Goal: Information Seeking & Learning: Learn about a topic

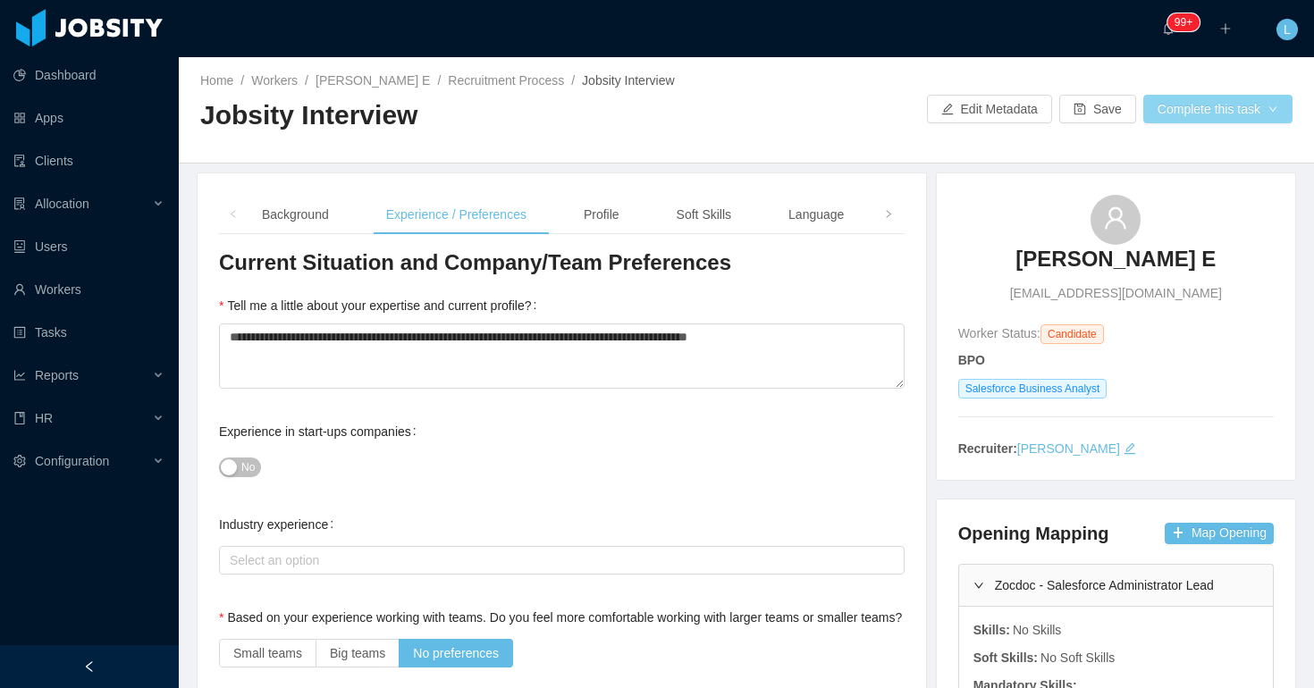
click at [1148, 105] on button "Complete this task" at bounding box center [1217, 109] width 149 height 29
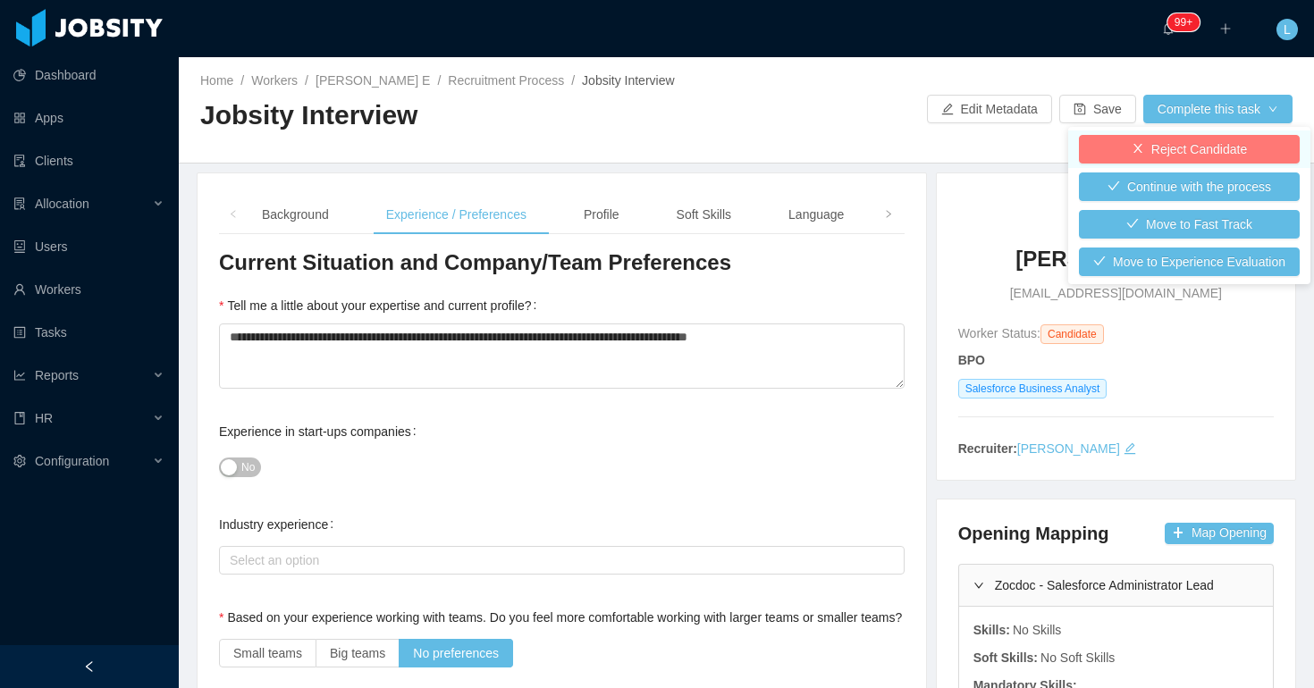
click at [1148, 142] on button "Reject Candidate" at bounding box center [1189, 149] width 221 height 29
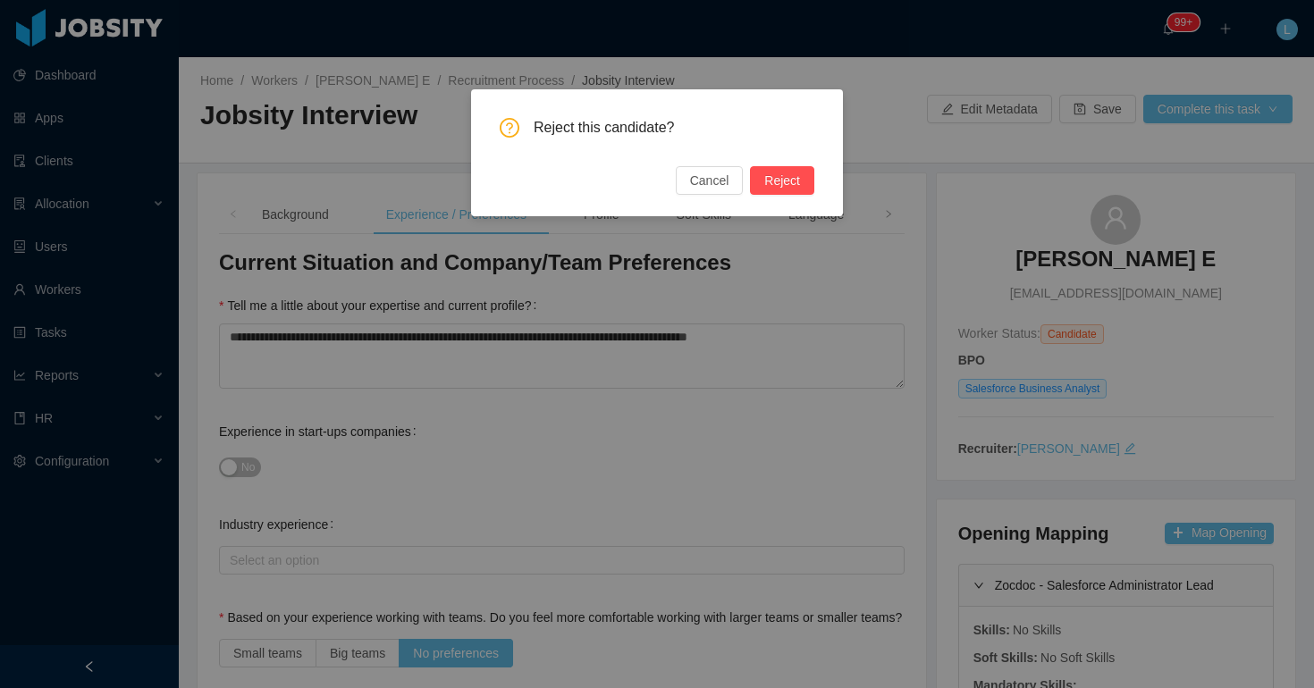
click at [818, 185] on div "Reject this candidate? Cancel Reject" at bounding box center [657, 152] width 372 height 127
click at [785, 179] on button "Reject" at bounding box center [782, 180] width 64 height 29
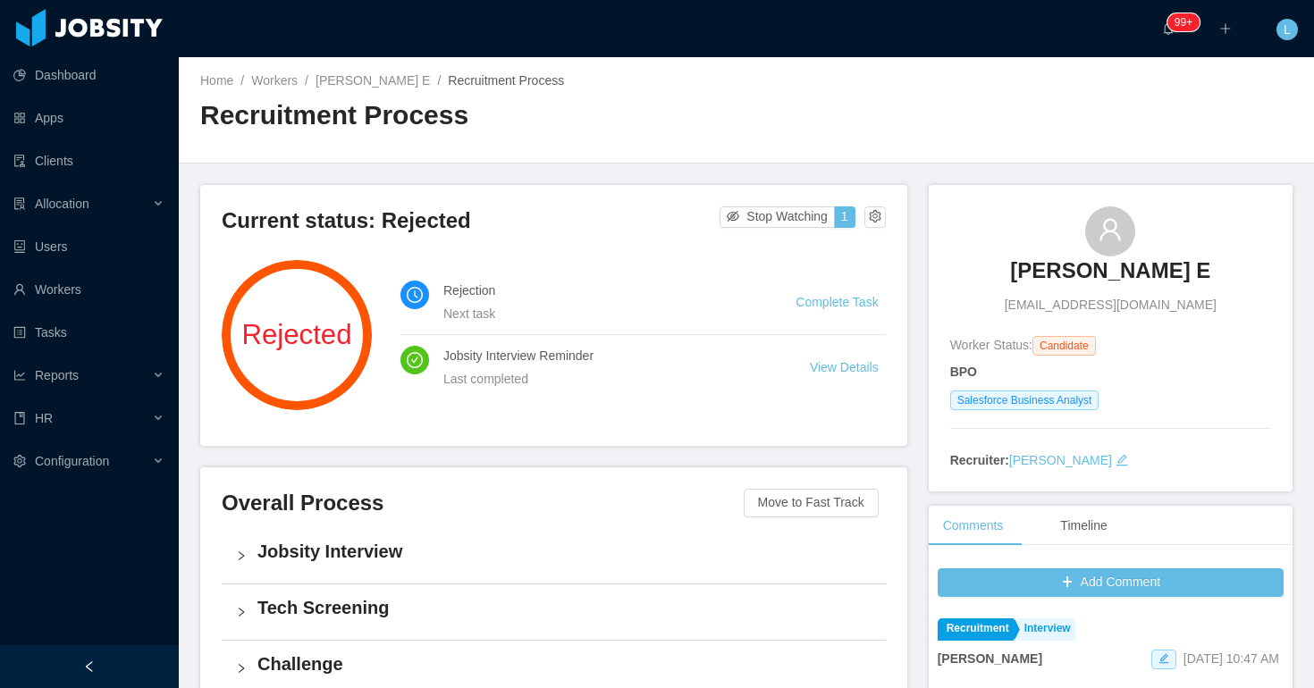
click at [1031, 304] on span "srinivasegasalesforce@gmail.com" at bounding box center [1111, 305] width 212 height 19
copy span "srinivasegasalesforce@gmail.com"
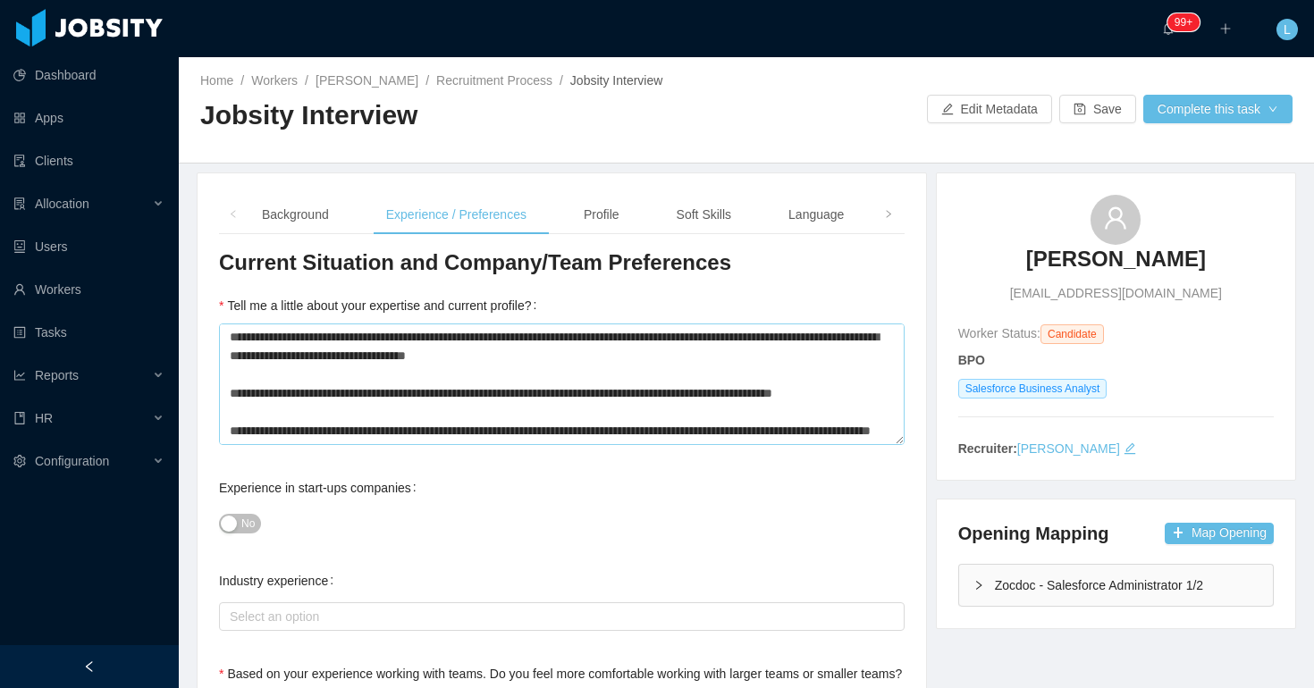
scroll to position [201, 0]
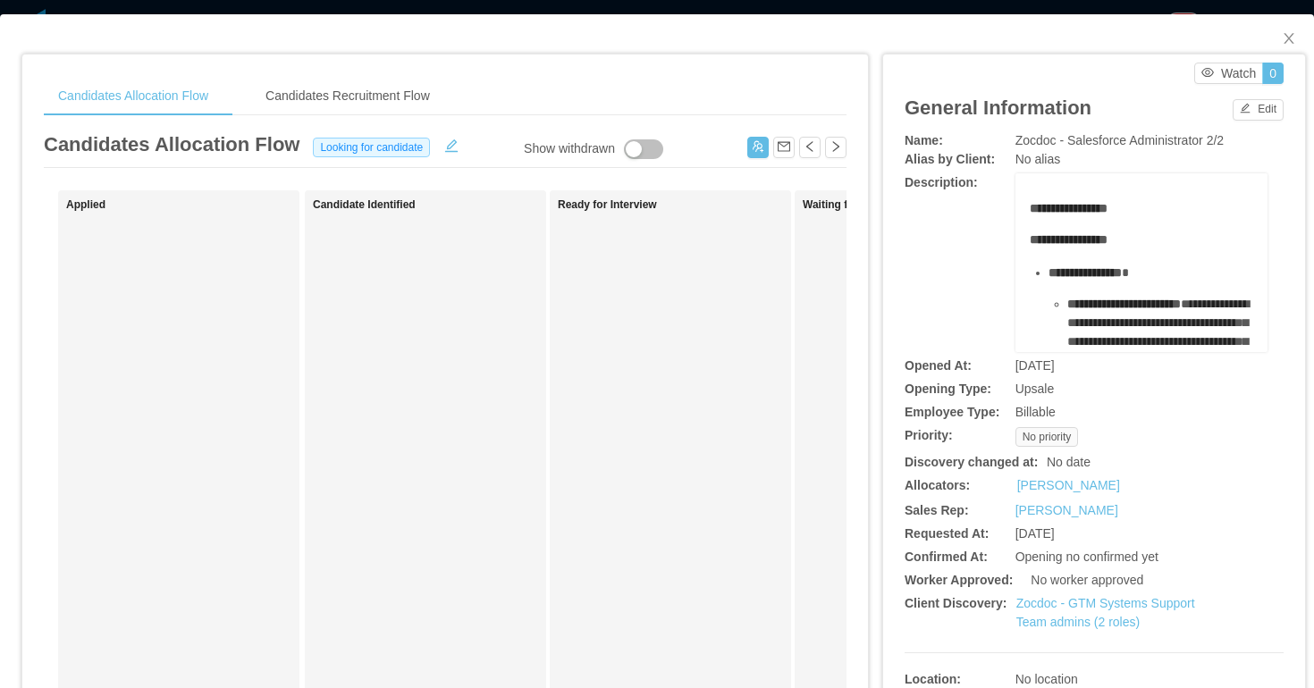
scroll to position [917, 0]
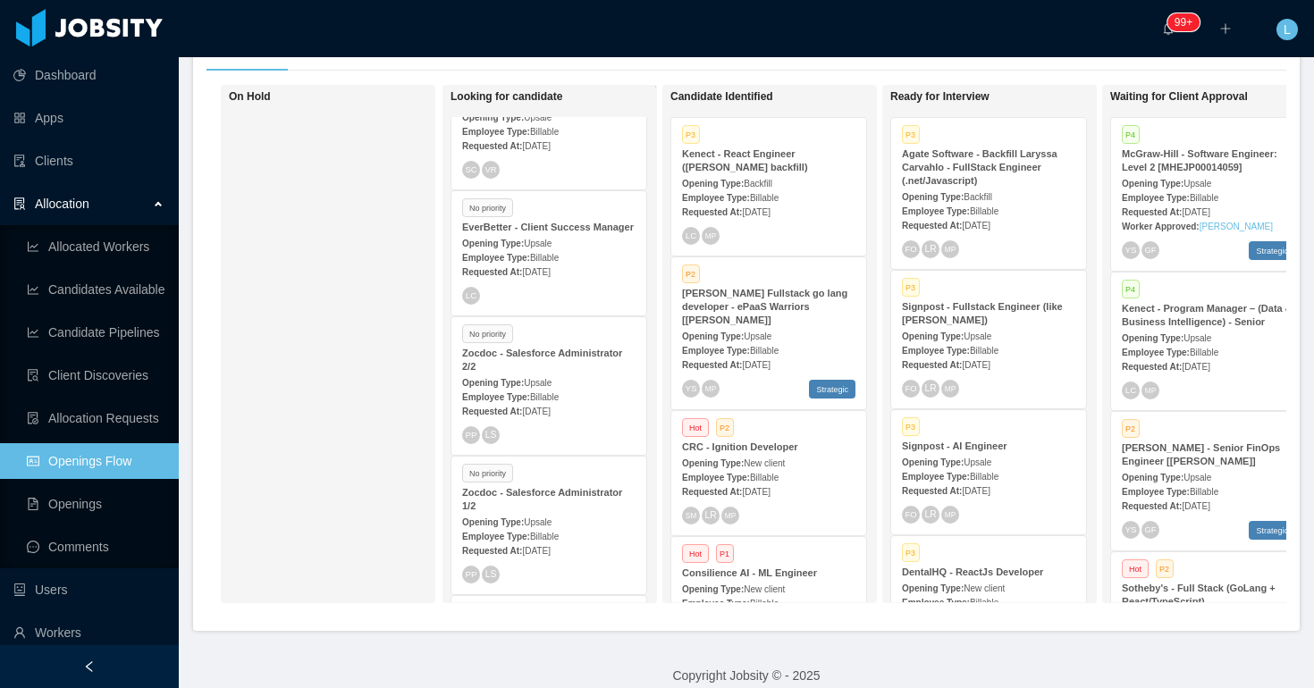
click at [156, 189] on div "Allocation" at bounding box center [89, 204] width 179 height 36
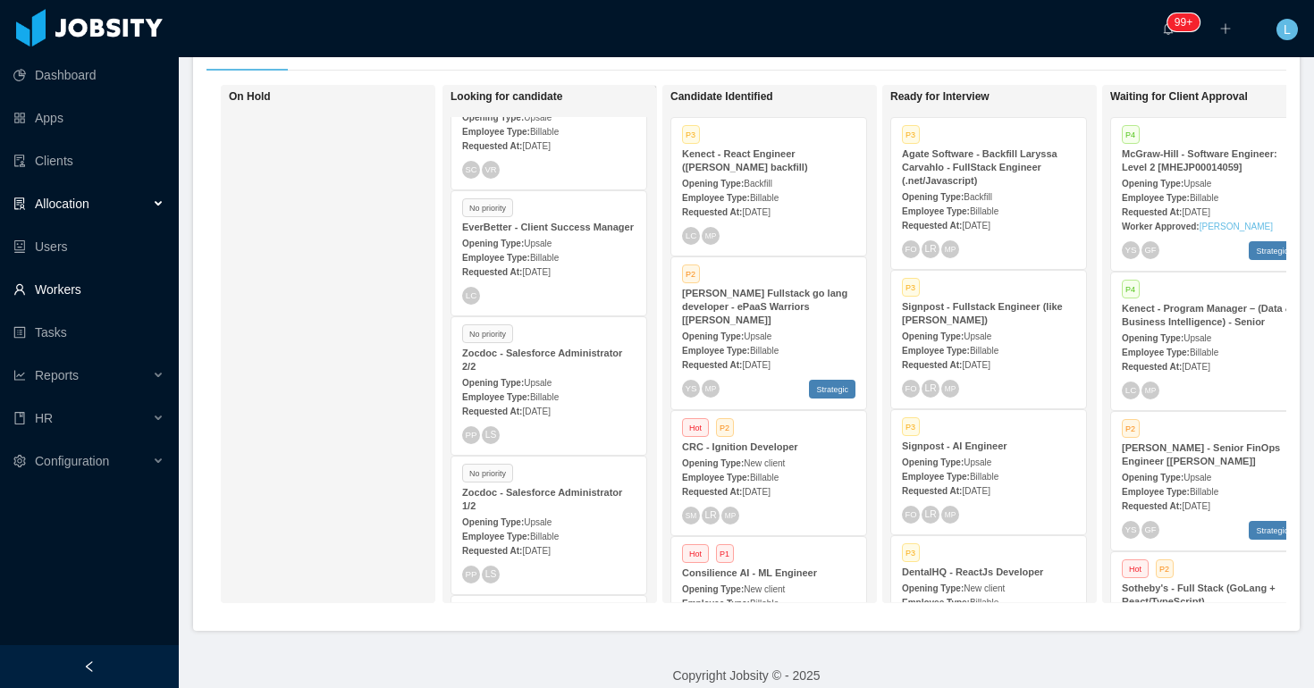
click at [114, 286] on link "Workers" at bounding box center [88, 290] width 151 height 36
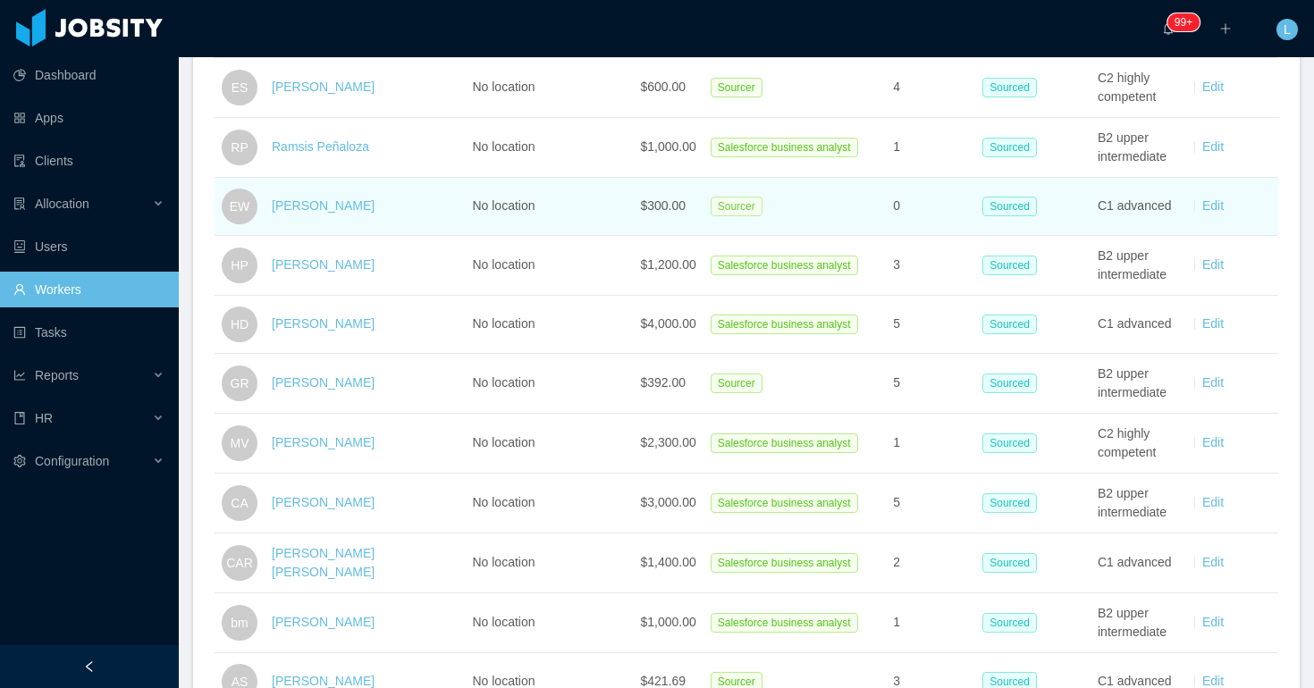
scroll to position [1811, 0]
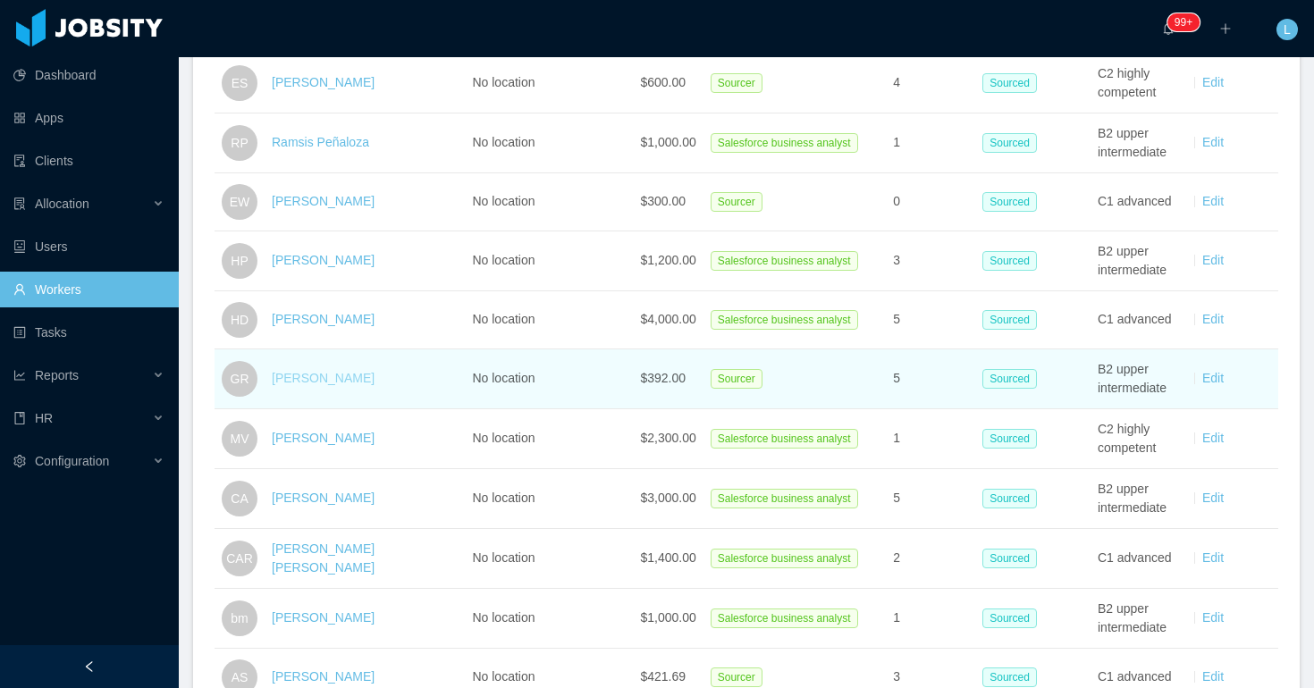
click at [351, 385] on link "[PERSON_NAME]" at bounding box center [323, 378] width 103 height 14
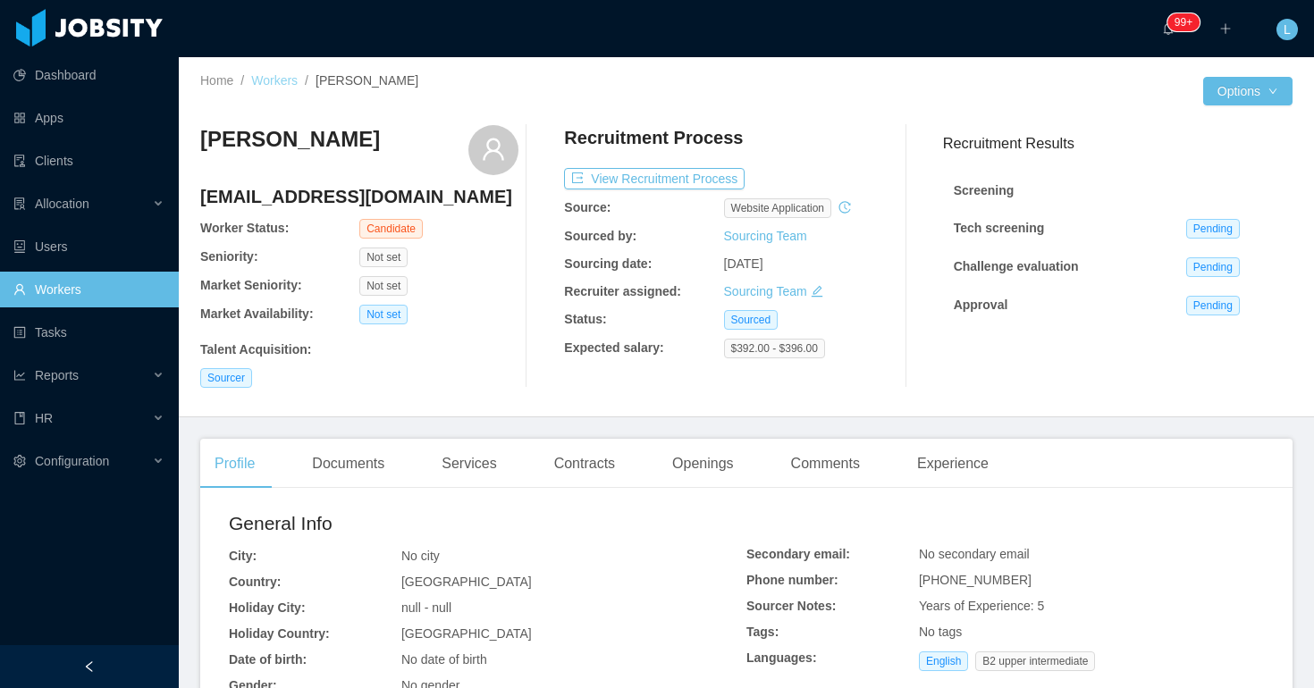
click at [264, 79] on link "Workers" at bounding box center [274, 80] width 46 height 14
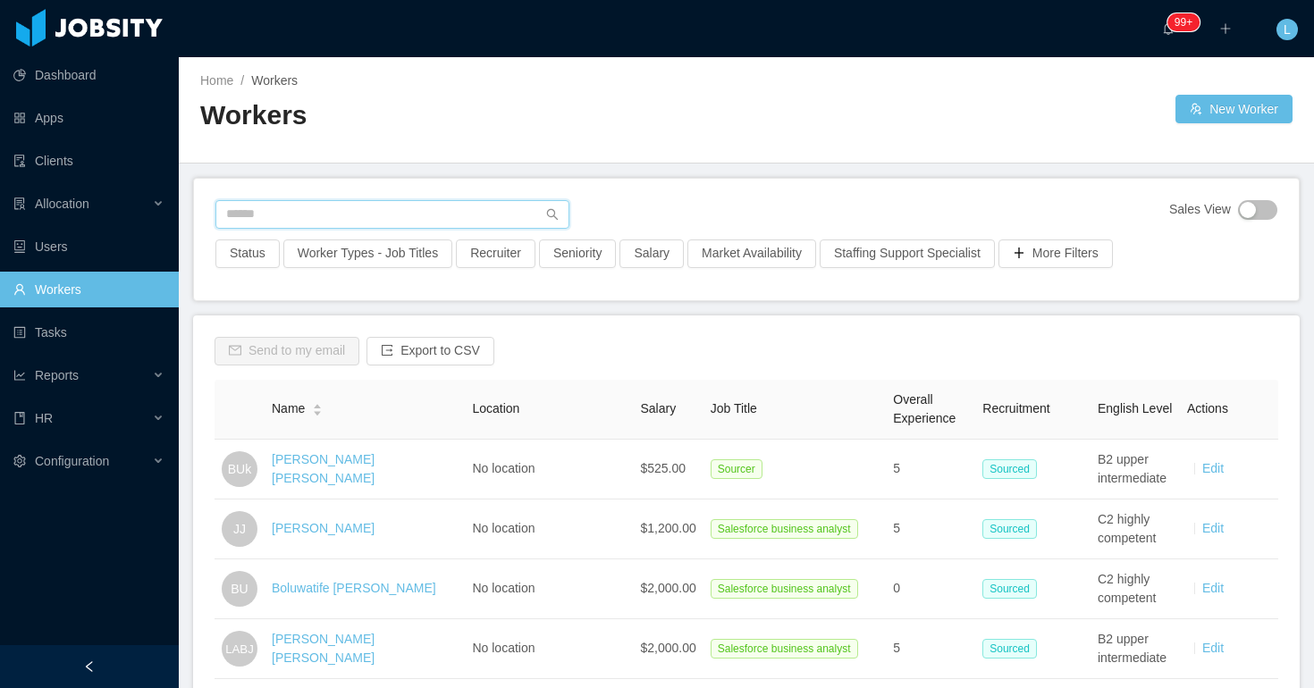
click at [400, 215] on input "text" at bounding box center [392, 214] width 354 height 29
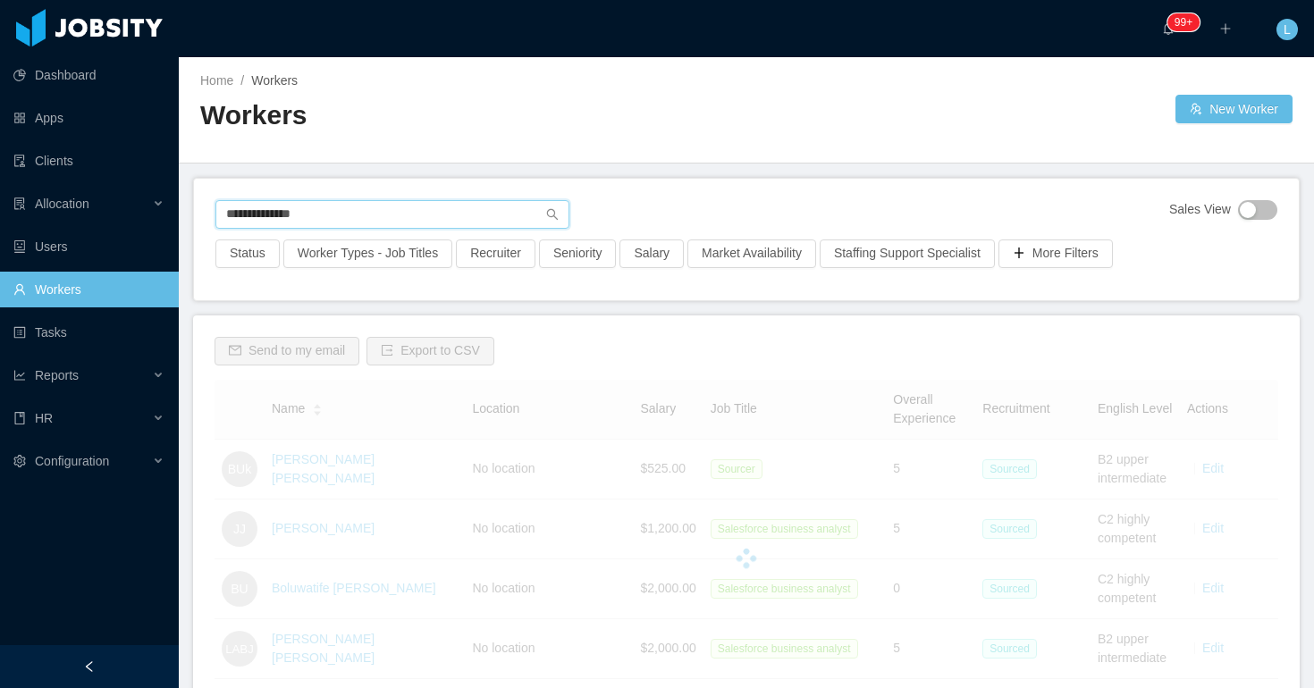
type input "**********"
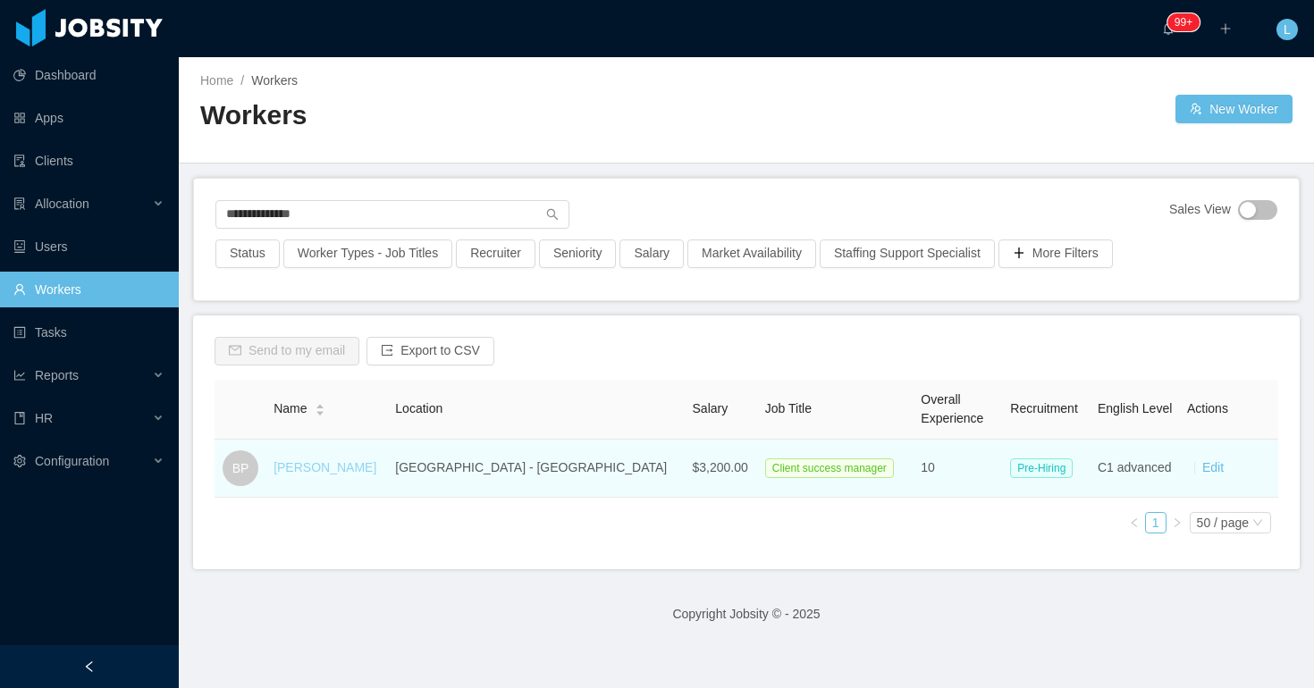
click at [327, 470] on link "[PERSON_NAME]" at bounding box center [325, 467] width 103 height 14
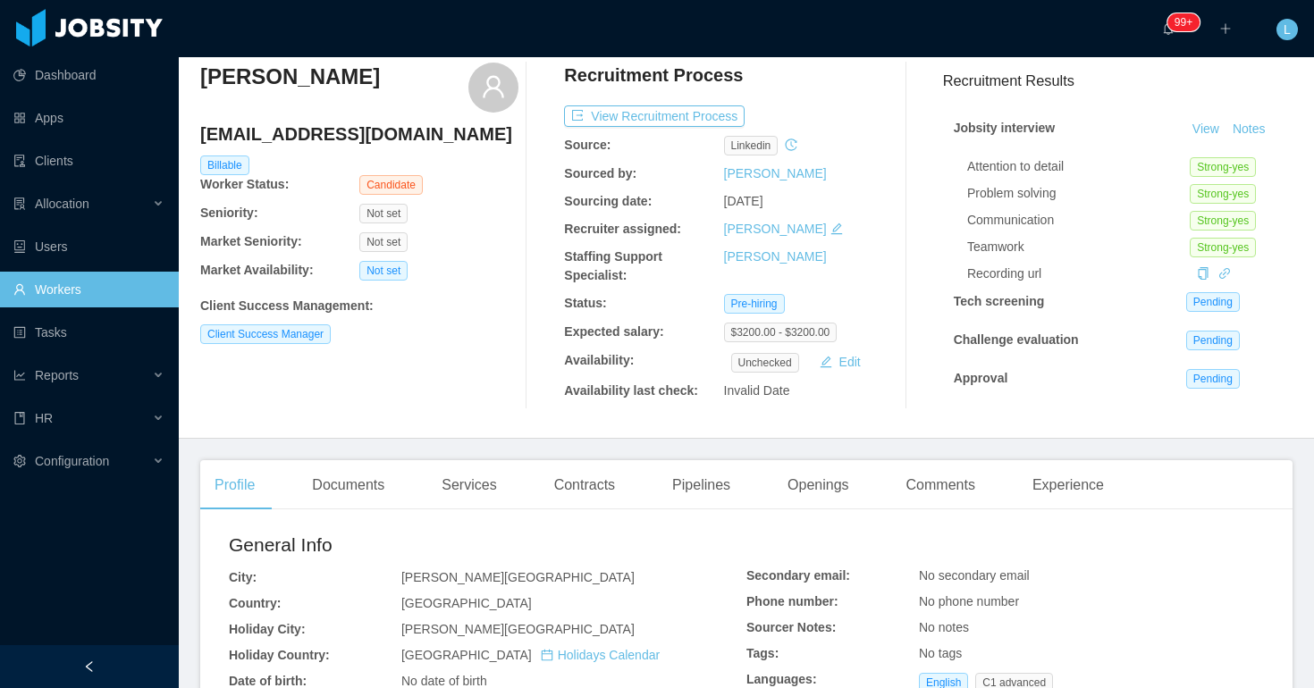
scroll to position [87, 0]
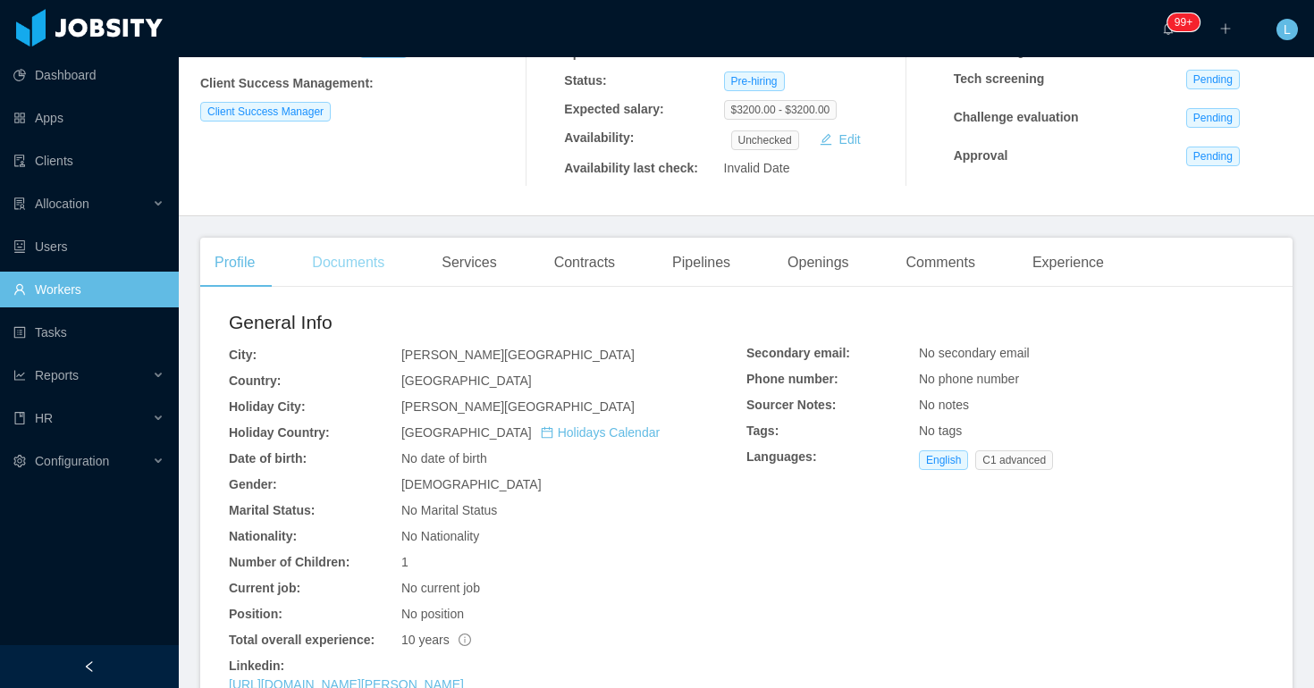
click at [356, 258] on div "Documents" at bounding box center [348, 263] width 101 height 50
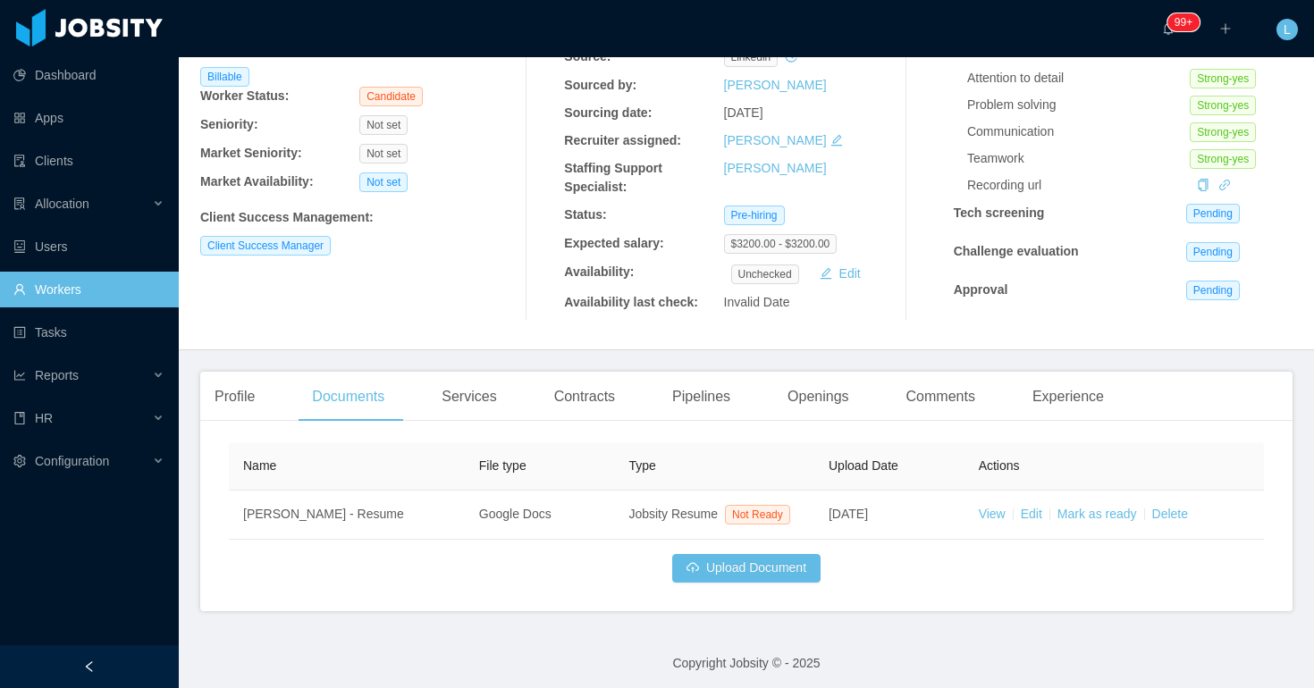
scroll to position [176, 0]
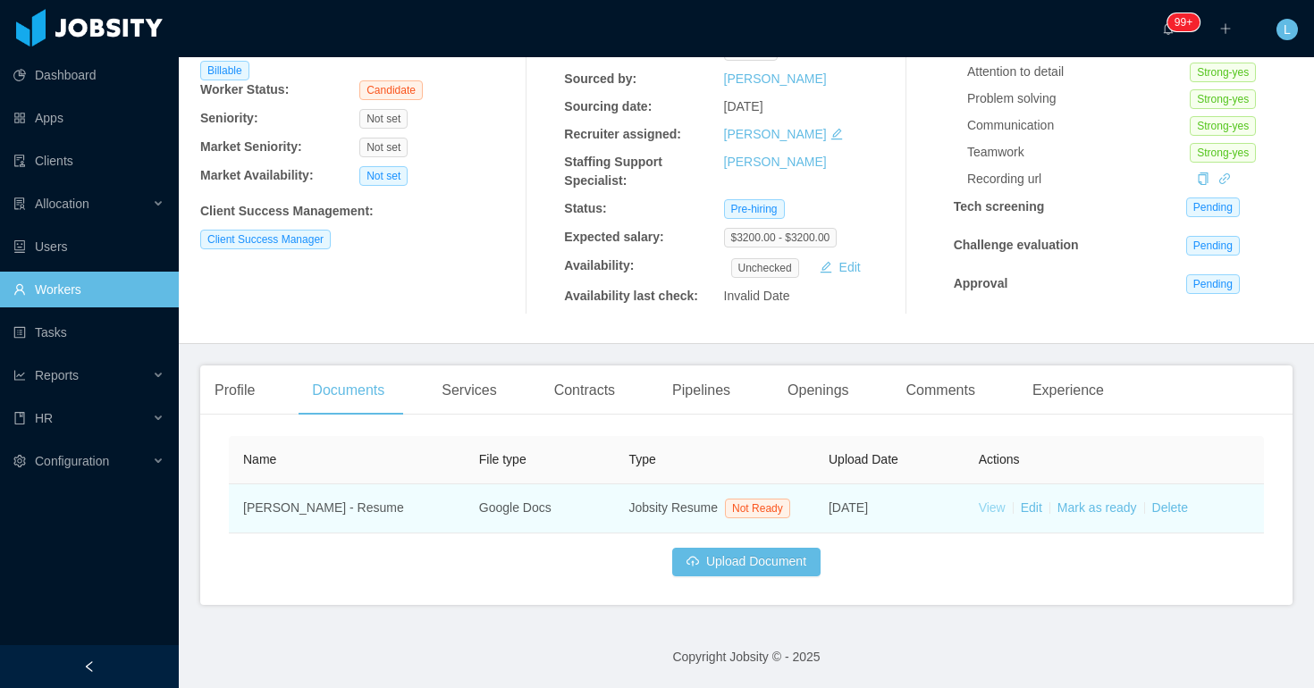
click at [998, 503] on link "View" at bounding box center [992, 508] width 27 height 14
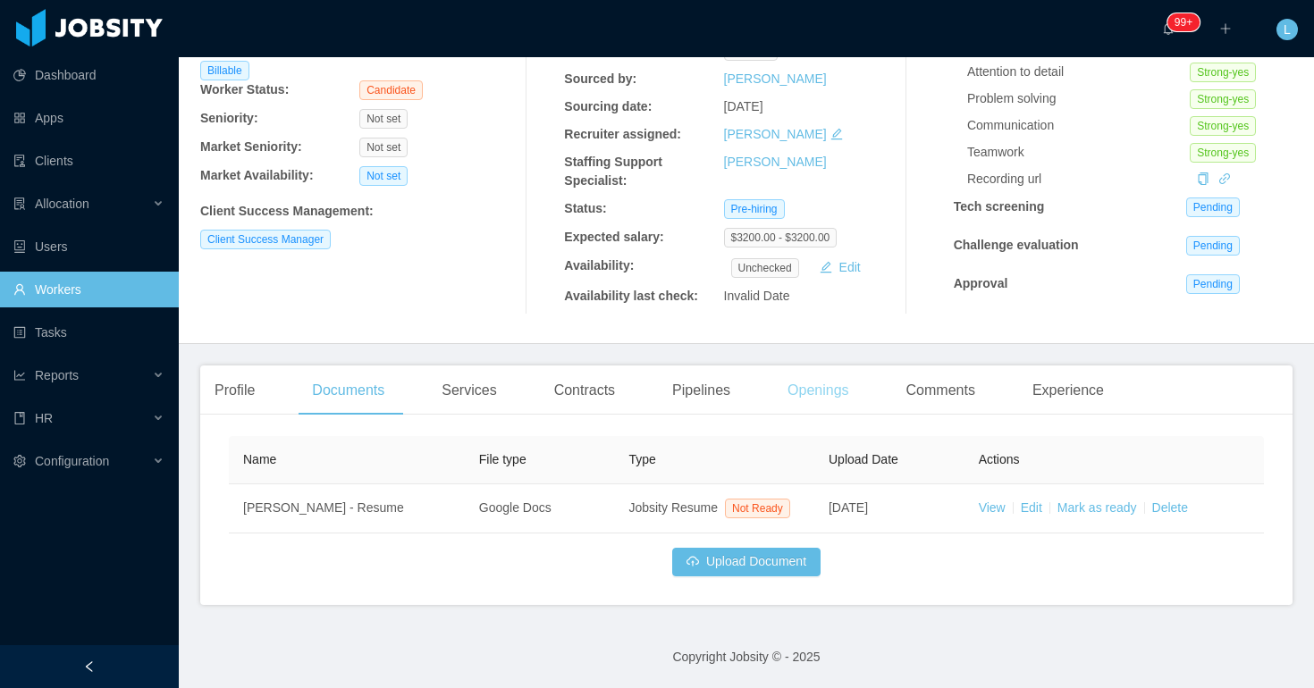
scroll to position [0, 0]
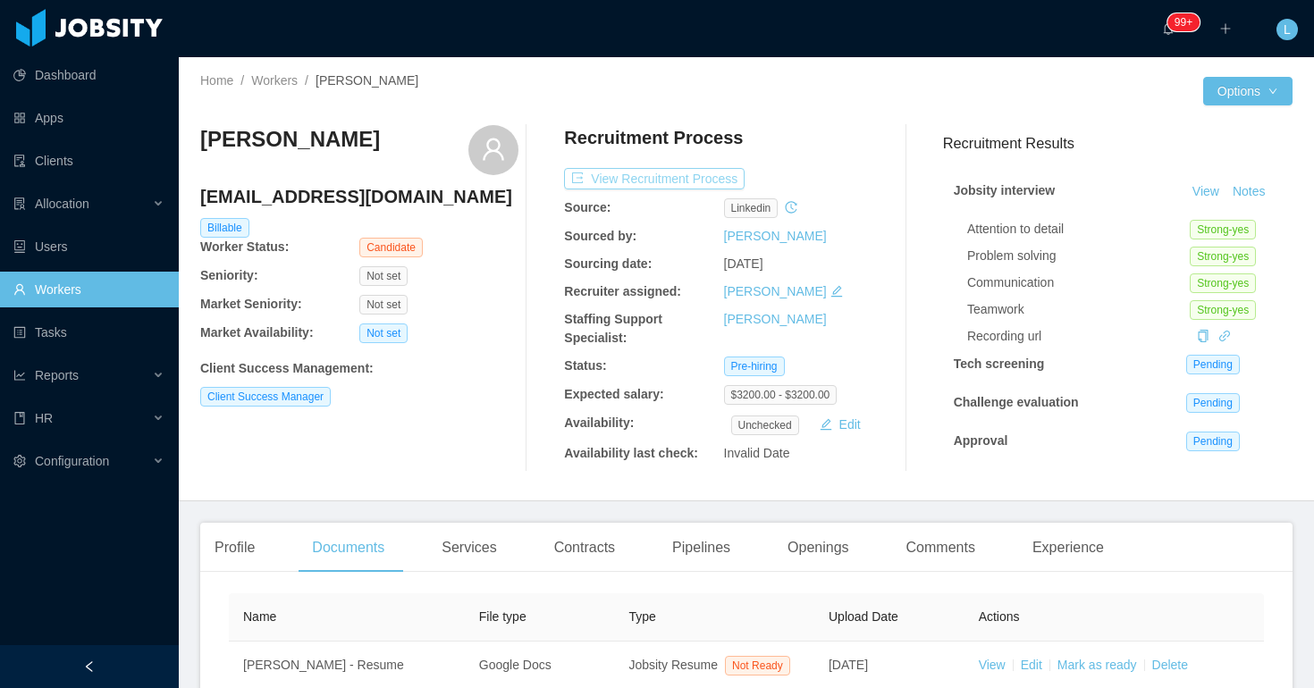
click at [720, 178] on button "View Recruitment Process" at bounding box center [654, 178] width 181 height 21
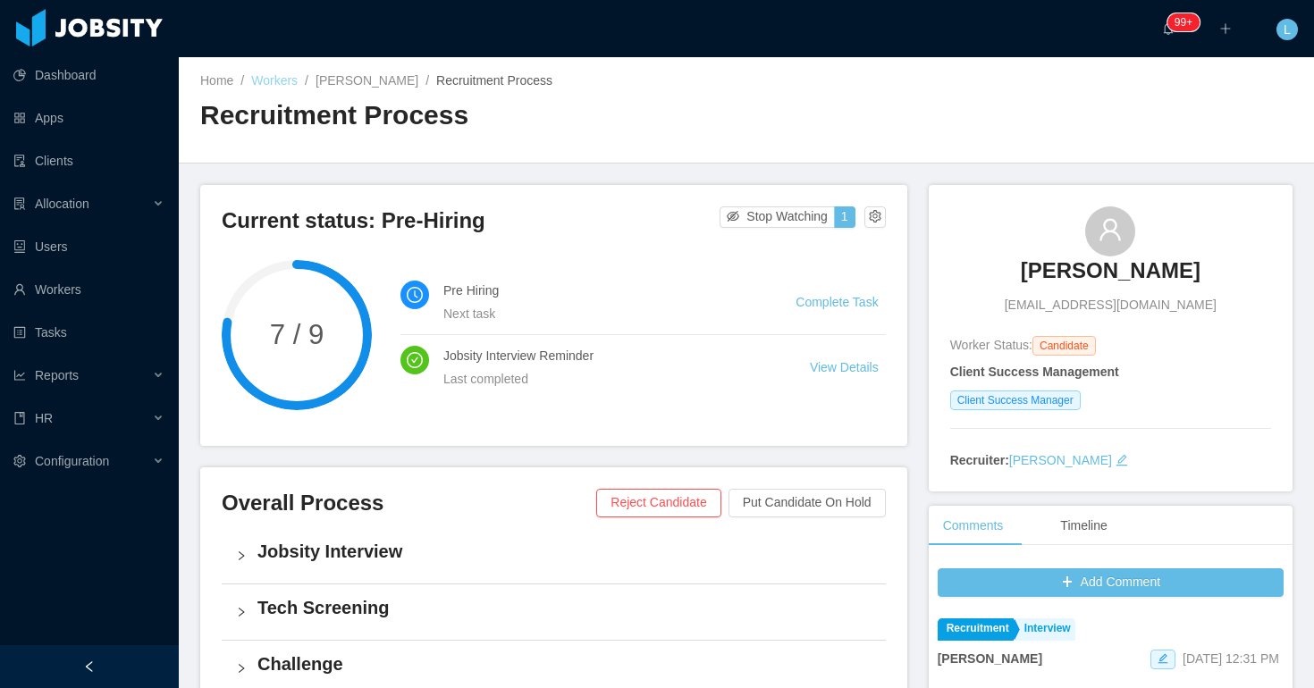
click at [285, 79] on link "Workers" at bounding box center [274, 80] width 46 height 14
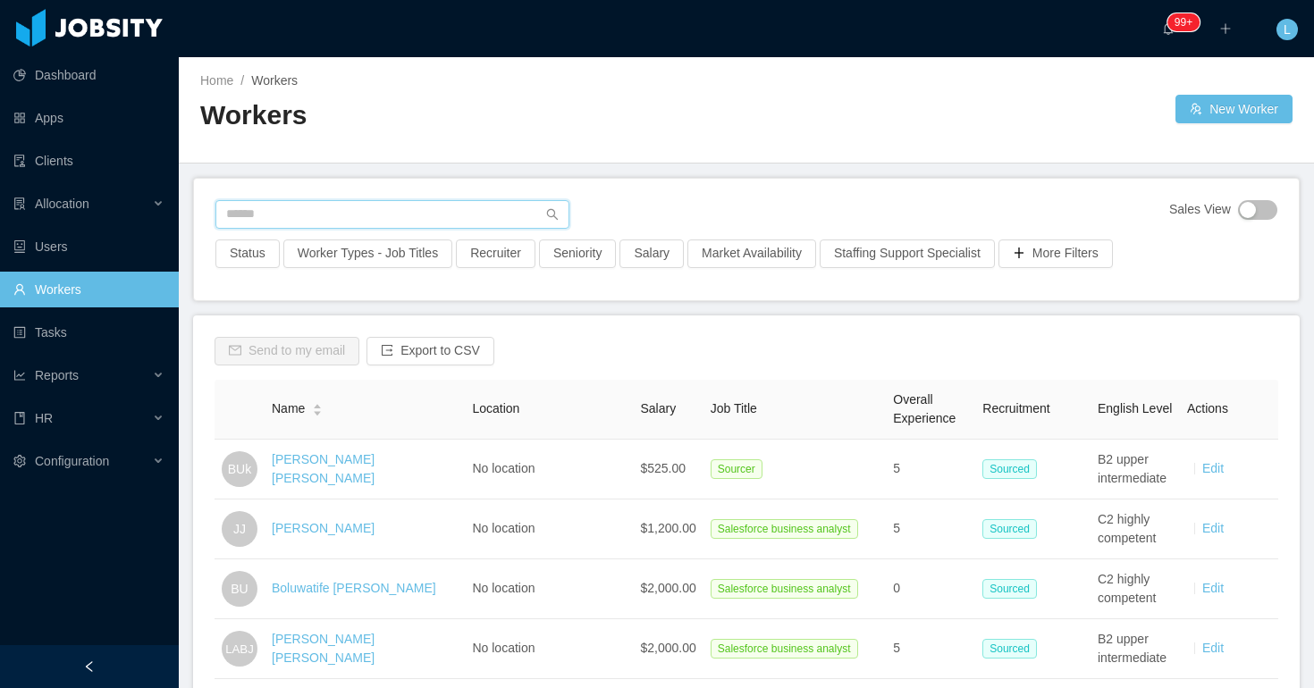
click at [412, 208] on input "text" at bounding box center [392, 214] width 354 height 29
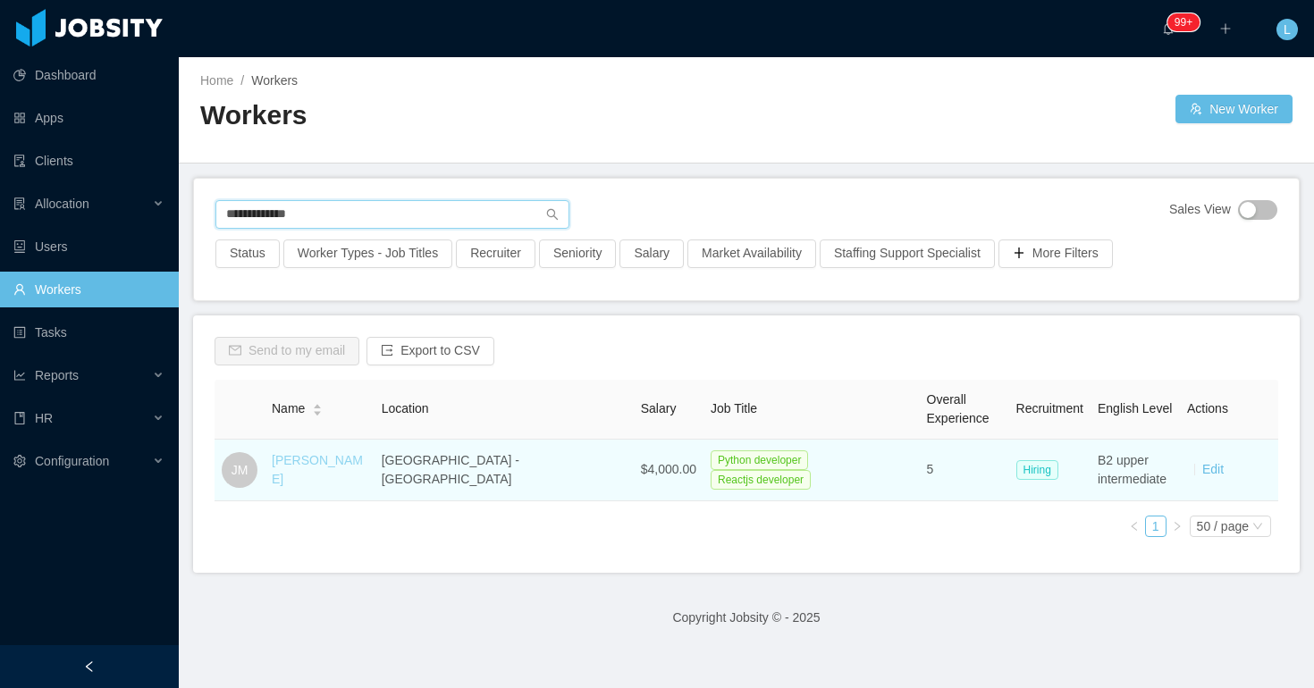
type input "**********"
click at [295, 469] on link "[PERSON_NAME]" at bounding box center [317, 469] width 91 height 33
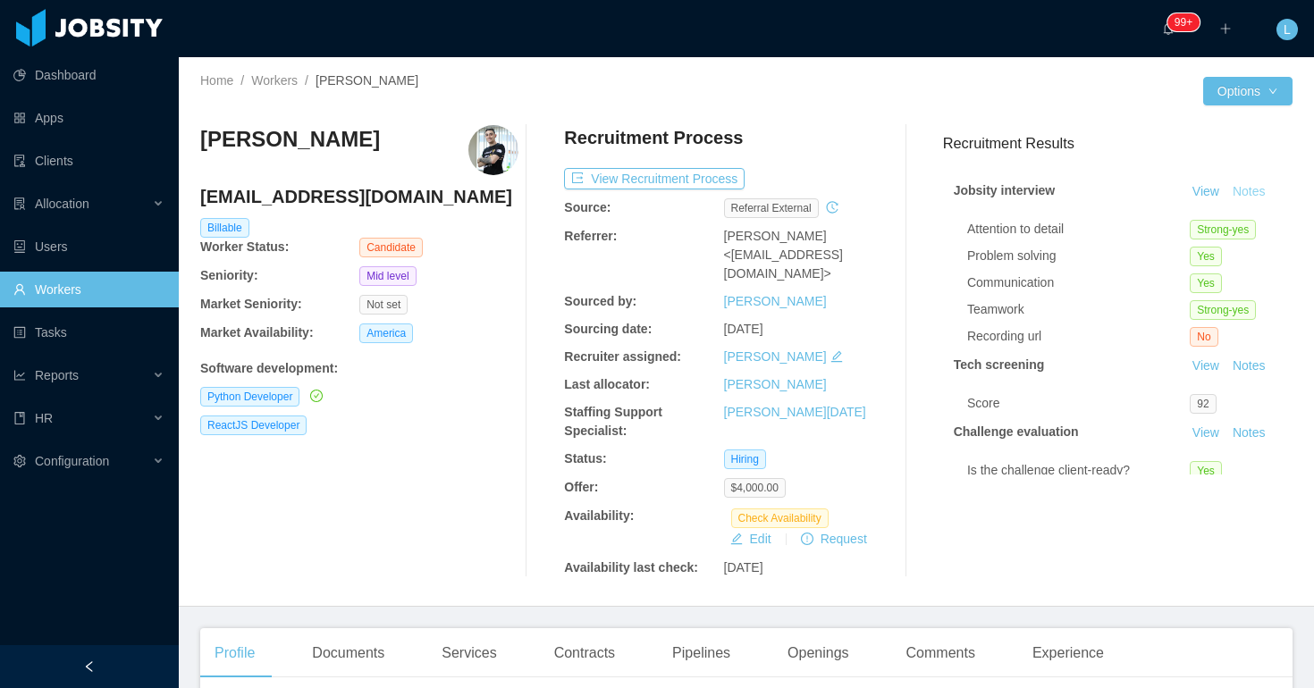
click at [1255, 188] on button "Notes" at bounding box center [1248, 191] width 47 height 21
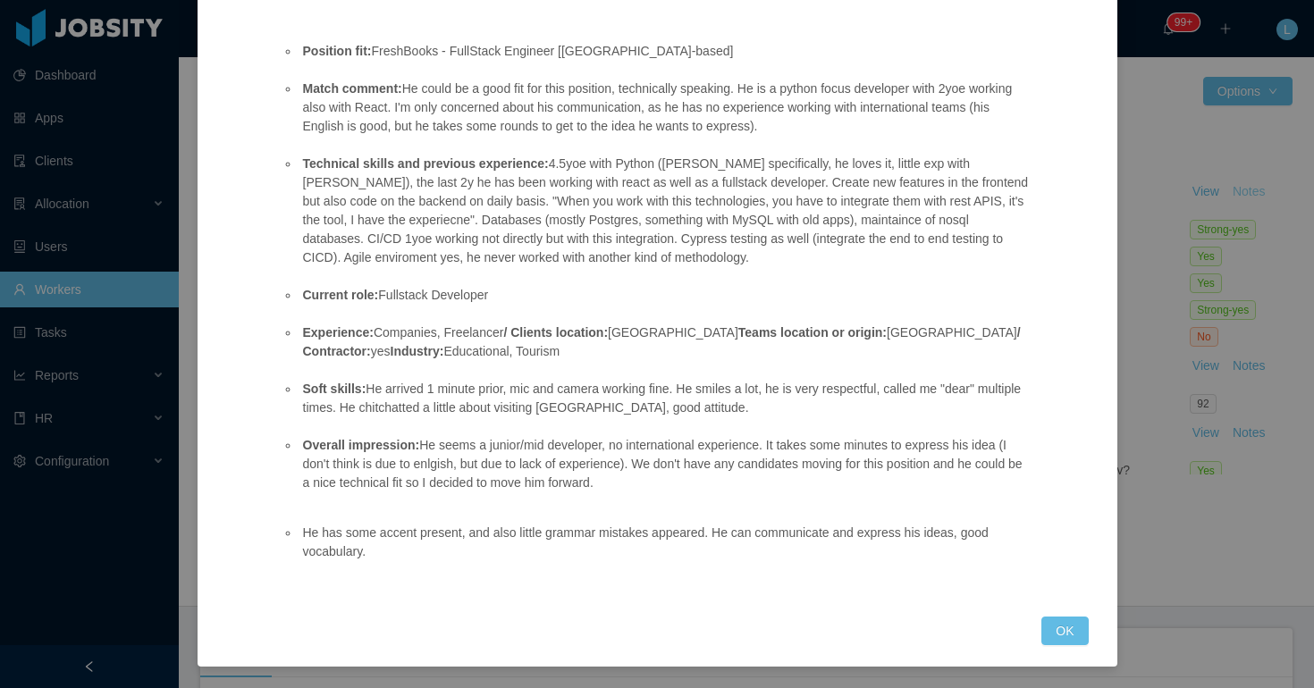
scroll to position [54, 0]
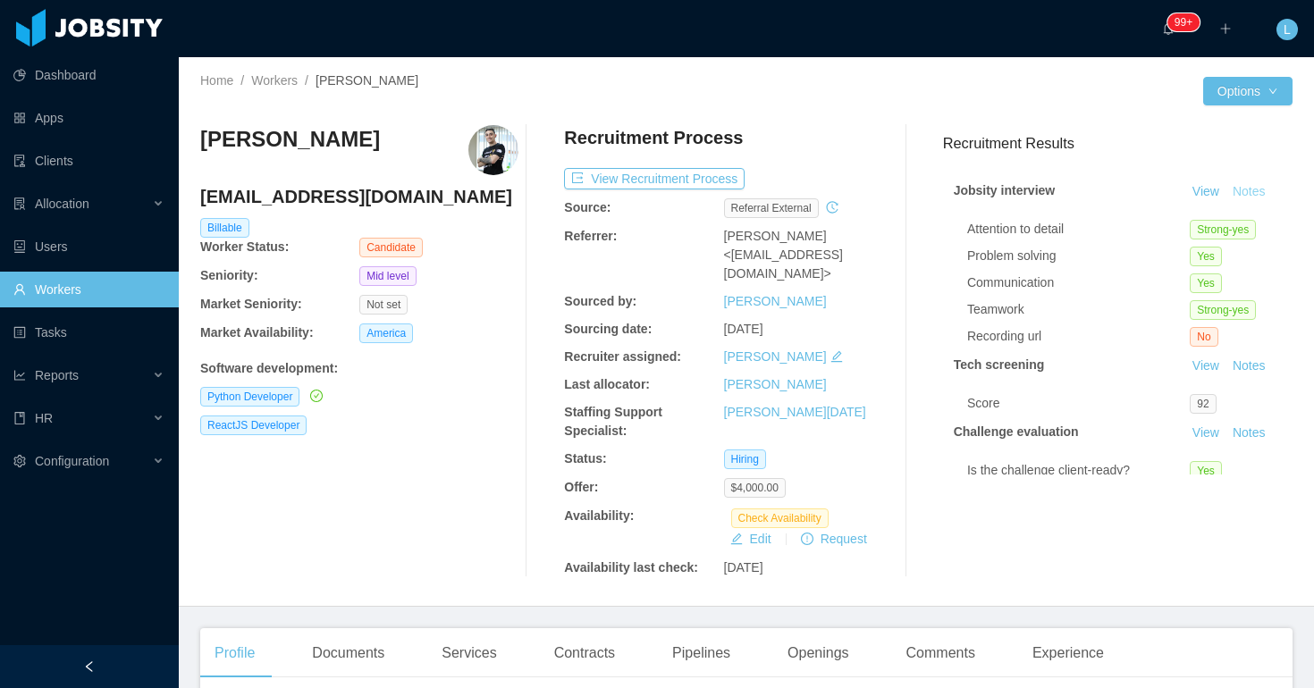
click at [1246, 184] on button "Notes" at bounding box center [1248, 191] width 47 height 21
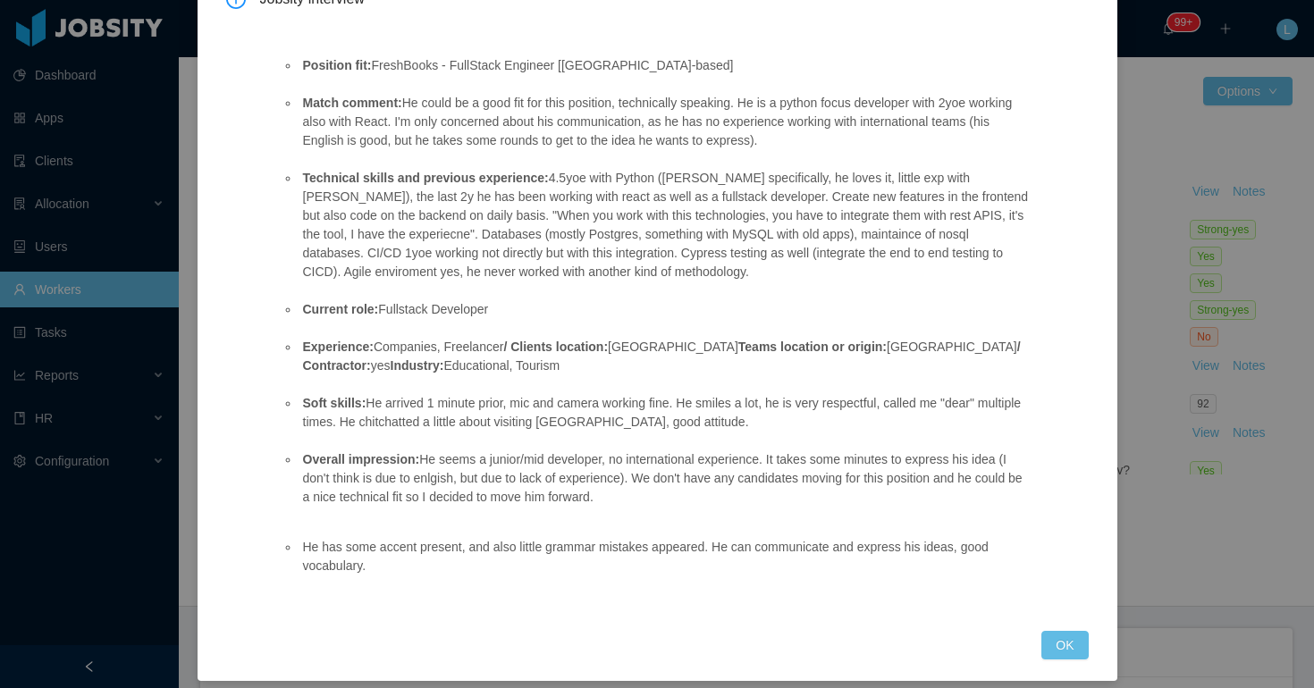
scroll to position [143, 0]
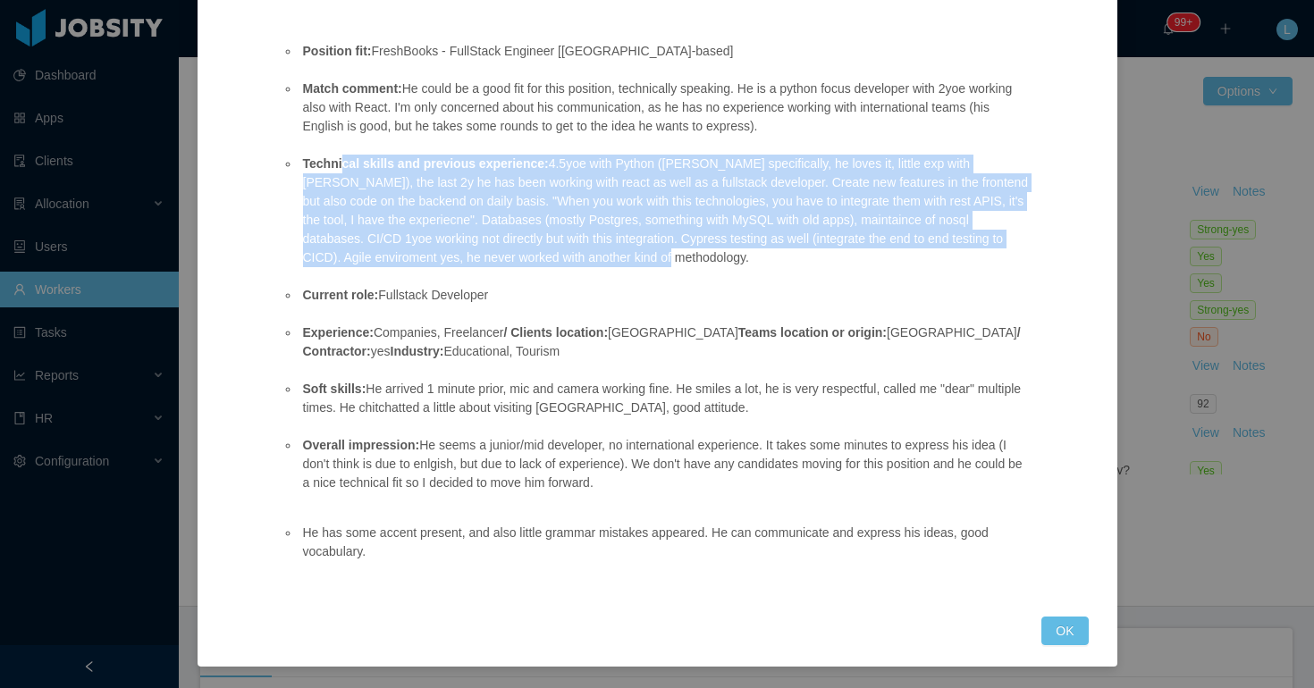
drag, startPoint x: 716, startPoint y: 254, endPoint x: 337, endPoint y: 165, distance: 389.2
click at [341, 165] on li "Technical skills and previous experience: 4.5yoe with Python ([PERSON_NAME] spe…" at bounding box center [665, 211] width 733 height 113
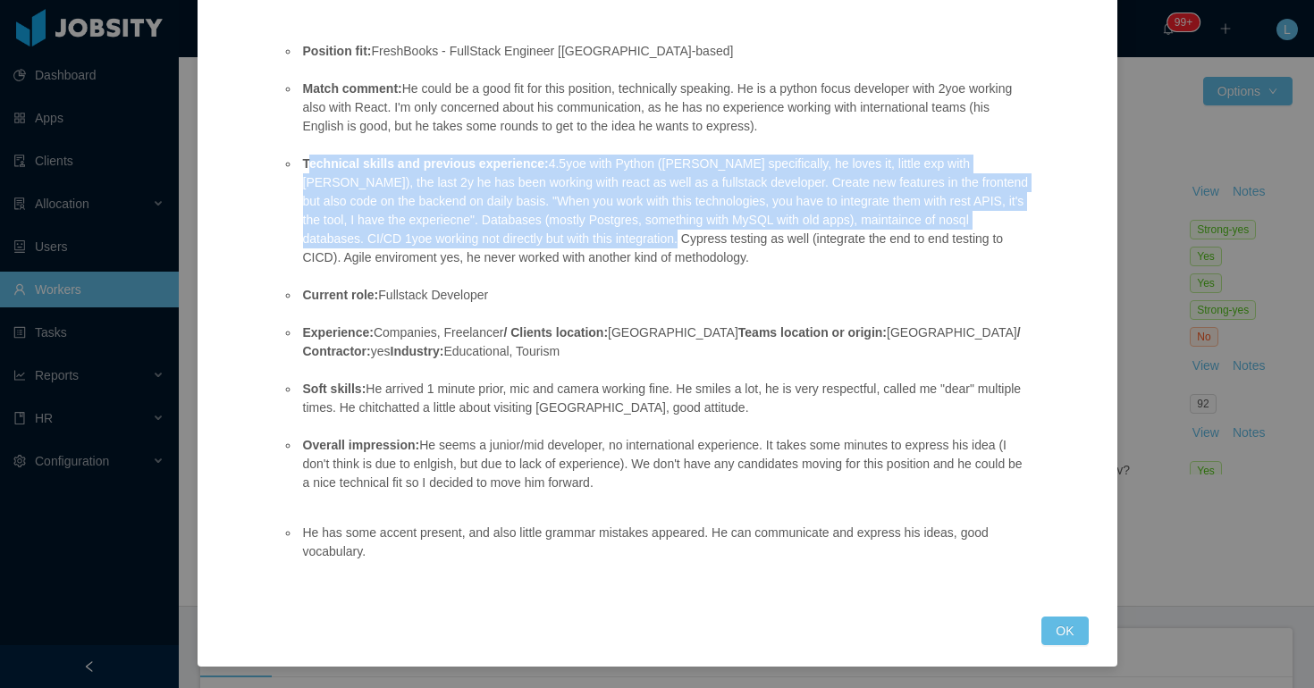
drag, startPoint x: 307, startPoint y: 164, endPoint x: 675, endPoint y: 240, distance: 375.1
click at [675, 240] on li "Technical skills and previous experience: 4.5yoe with Python ([PERSON_NAME] spe…" at bounding box center [665, 211] width 733 height 113
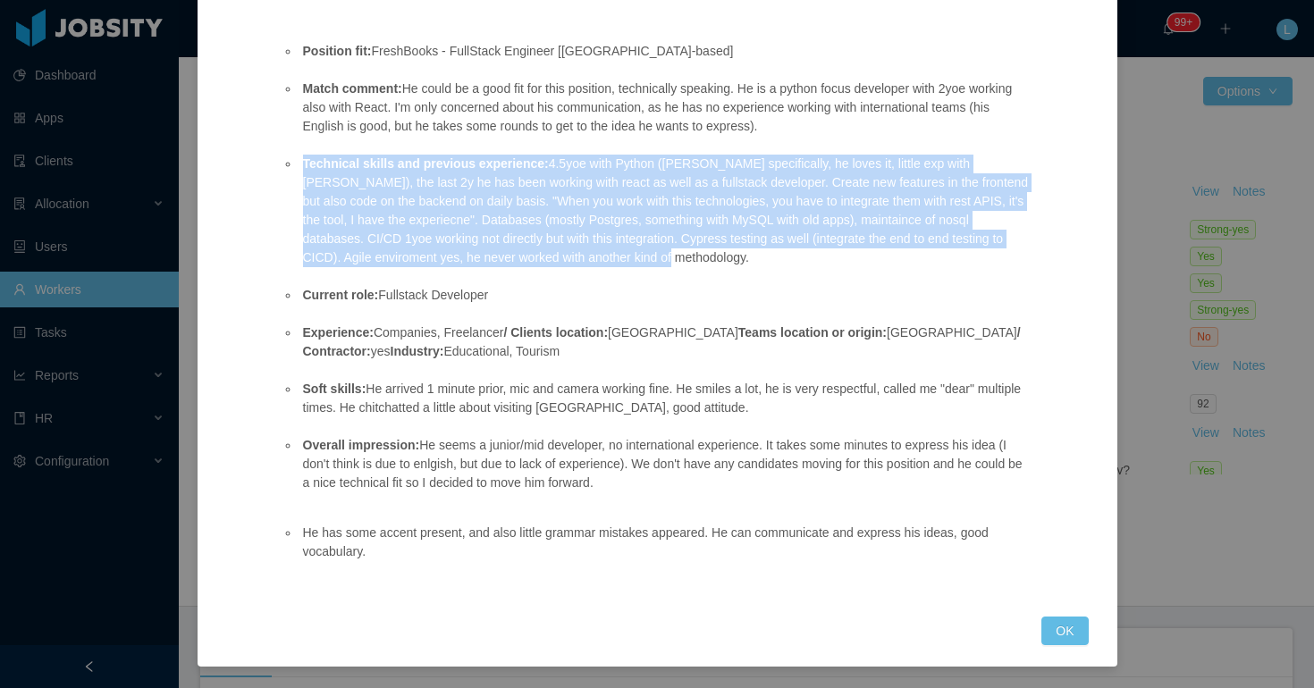
drag, startPoint x: 707, startPoint y: 262, endPoint x: 295, endPoint y: 166, distance: 423.0
click at [298, 166] on ul "Position fit: FreshBooks - FullStack Engineer [[GEOGRAPHIC_DATA]-based] Match c…" at bounding box center [657, 267] width 751 height 488
copy li "Technical skills and previous experience: 4.5yoe with Python ([PERSON_NAME] spe…"
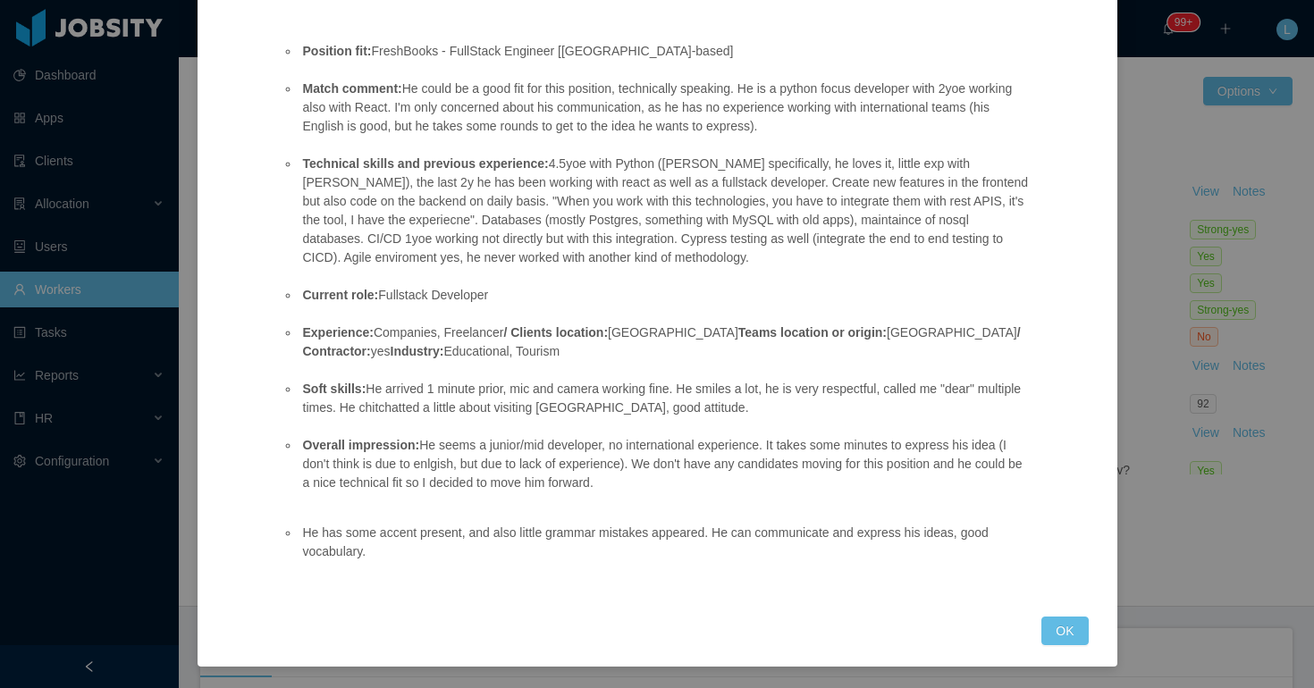
click at [560, 426] on ul "Position fit: FreshBooks - FullStack Engineer [[GEOGRAPHIC_DATA]-based] Match c…" at bounding box center [657, 267] width 751 height 488
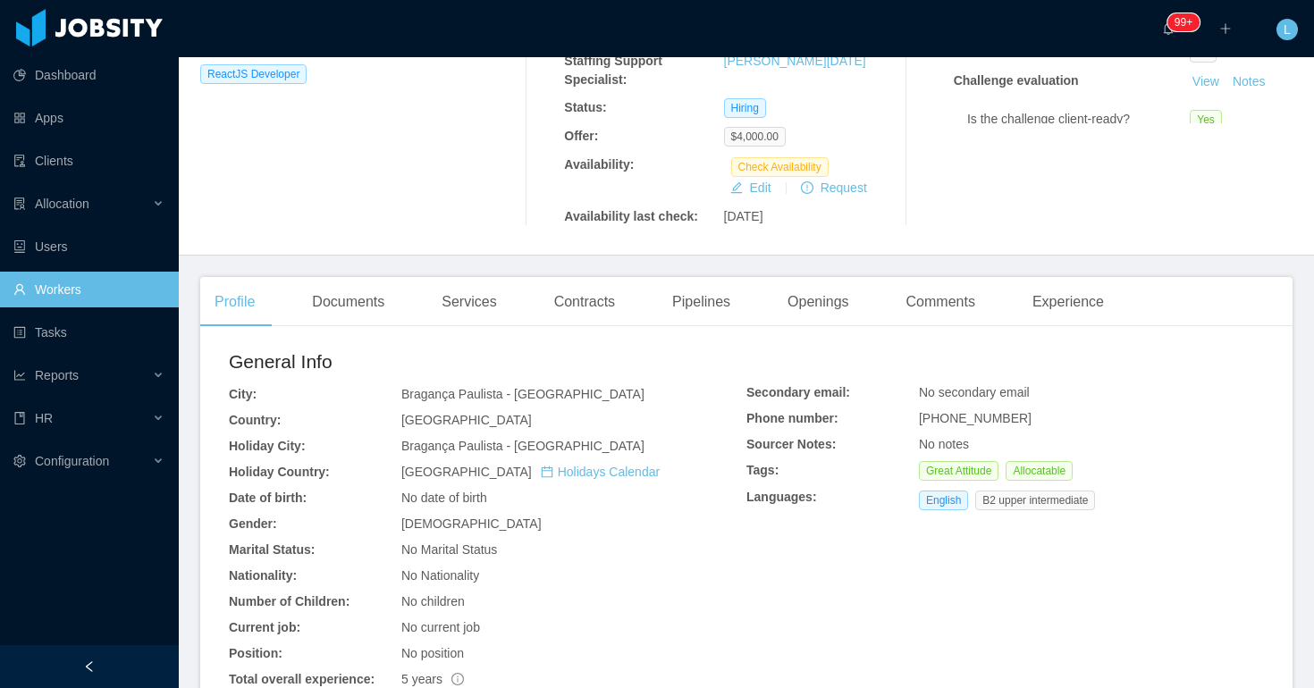
scroll to position [600, 0]
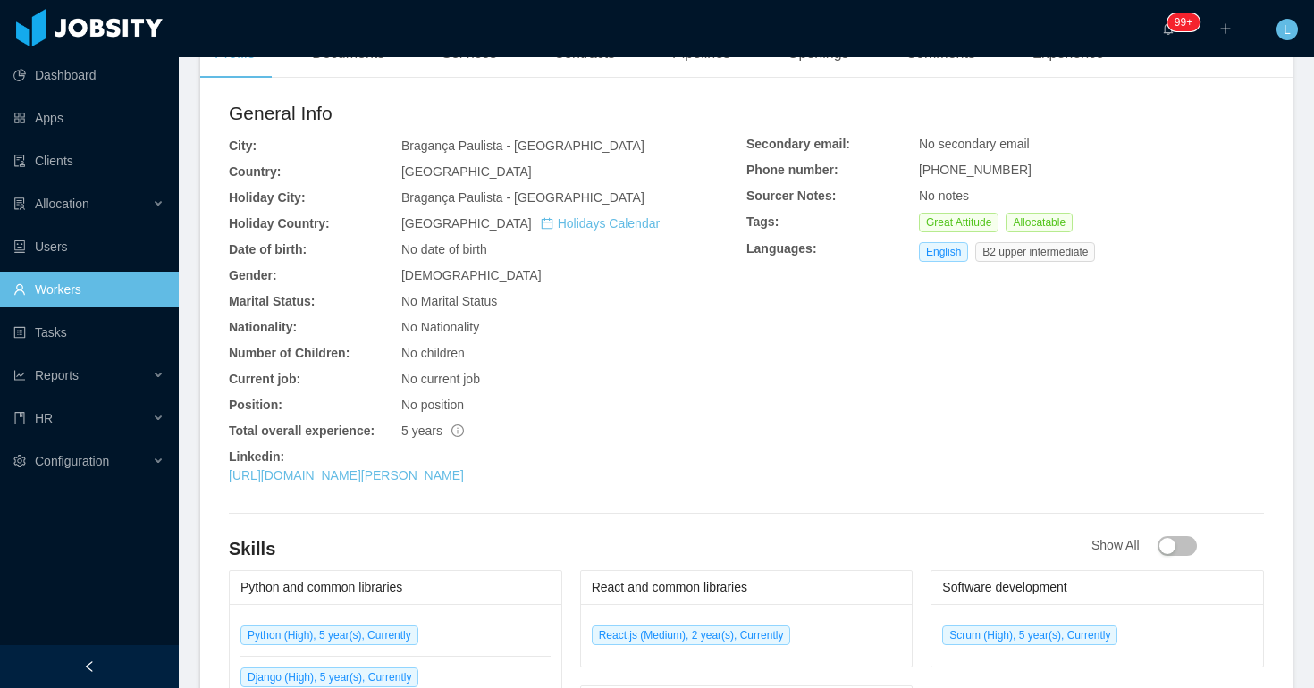
click at [372, 467] on div "[URL][DOMAIN_NAME][PERSON_NAME]" at bounding box center [488, 476] width 518 height 19
click at [379, 468] on link "[URL][DOMAIN_NAME][PERSON_NAME]" at bounding box center [346, 475] width 235 height 14
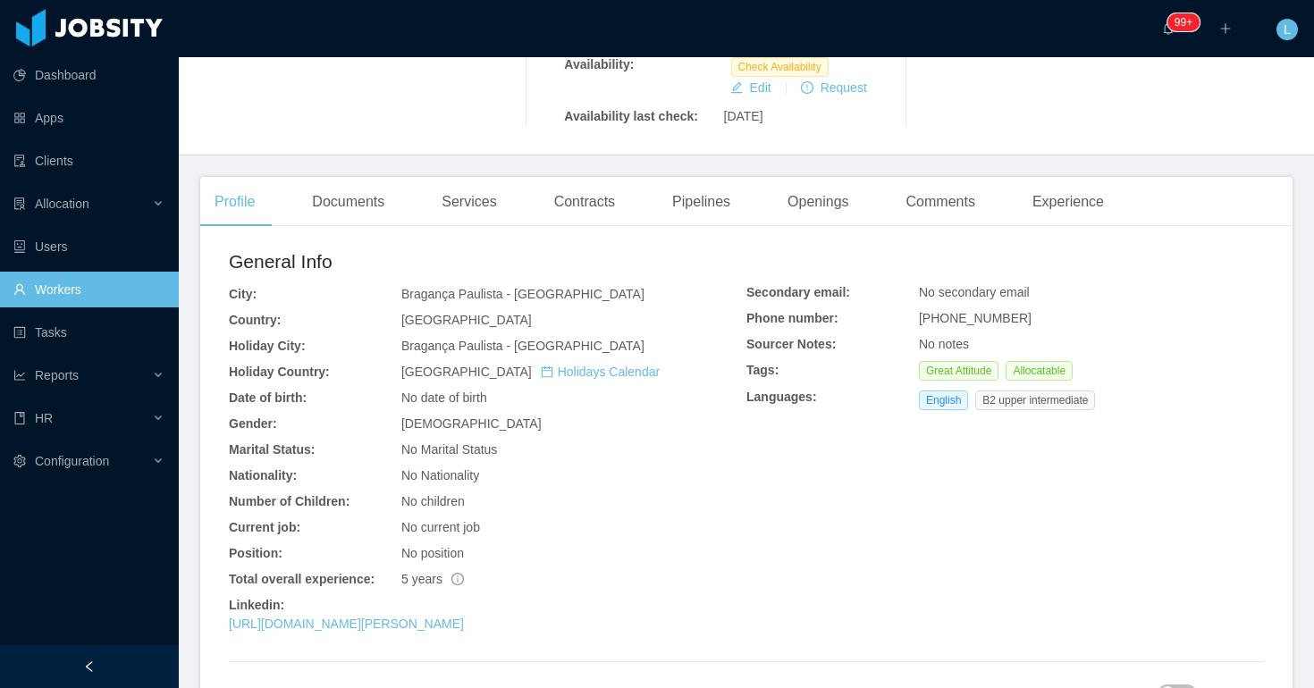
scroll to position [459, 0]
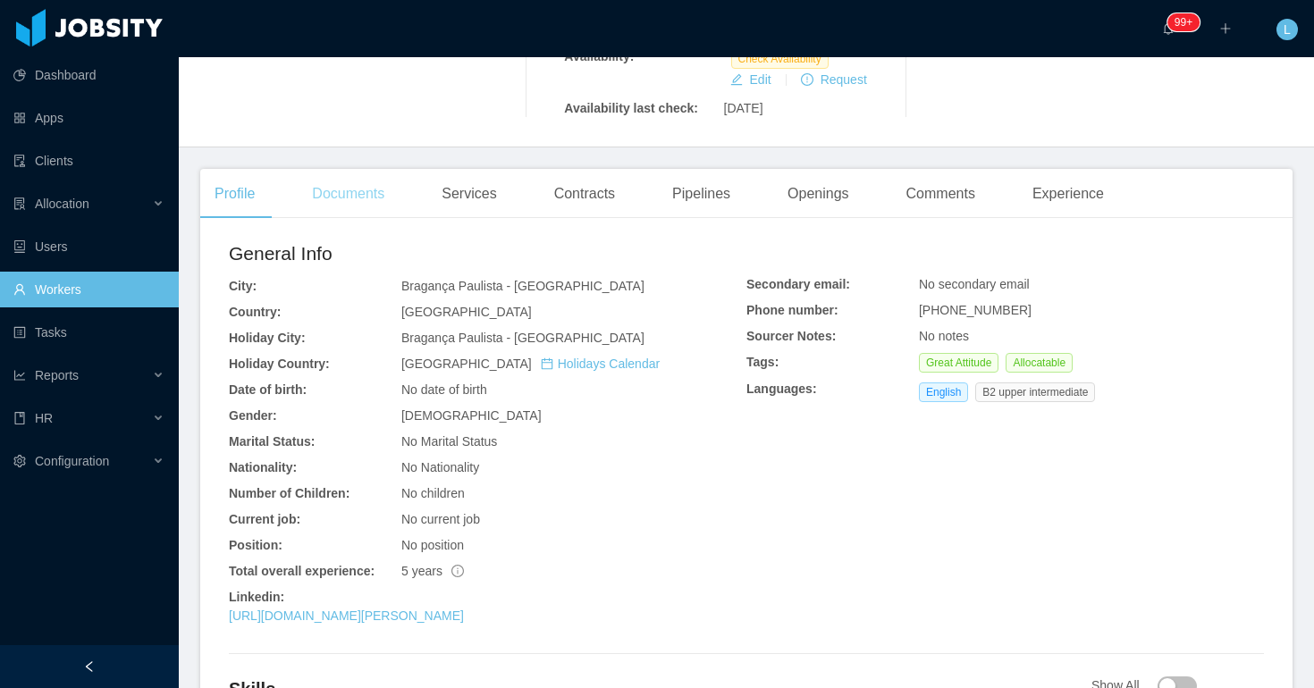
click at [356, 169] on div "Documents" at bounding box center [348, 194] width 101 height 50
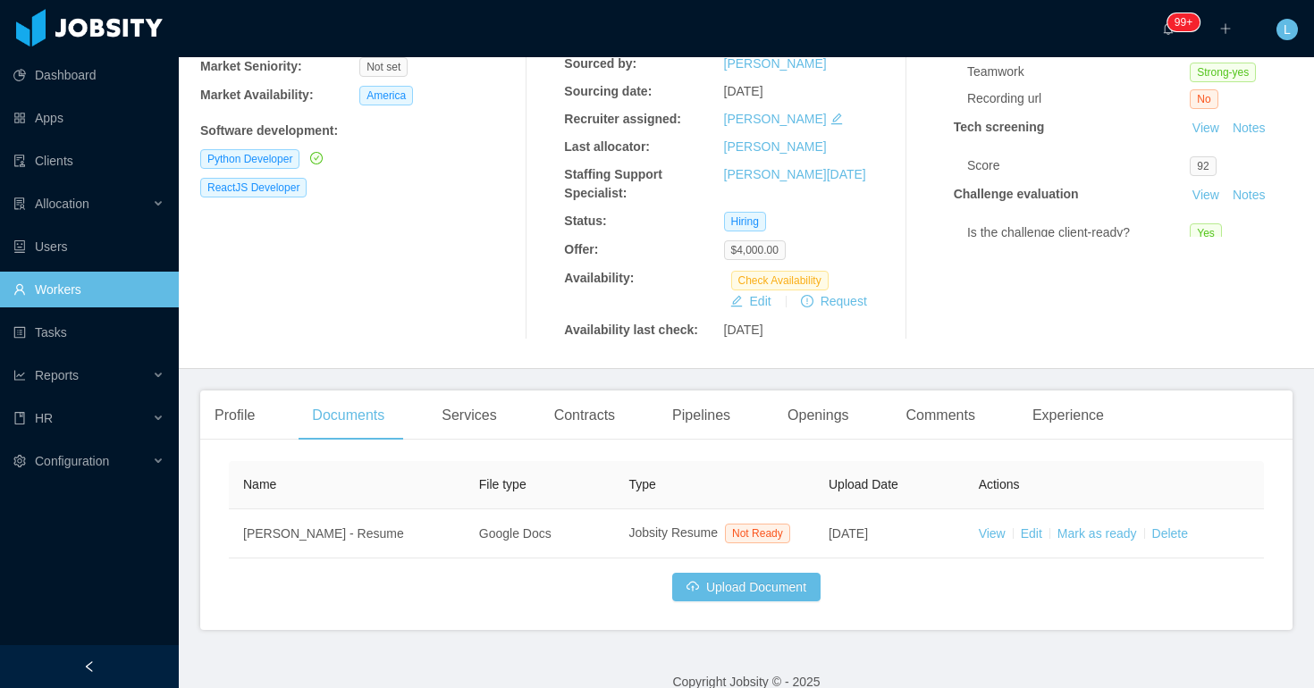
scroll to position [263, 0]
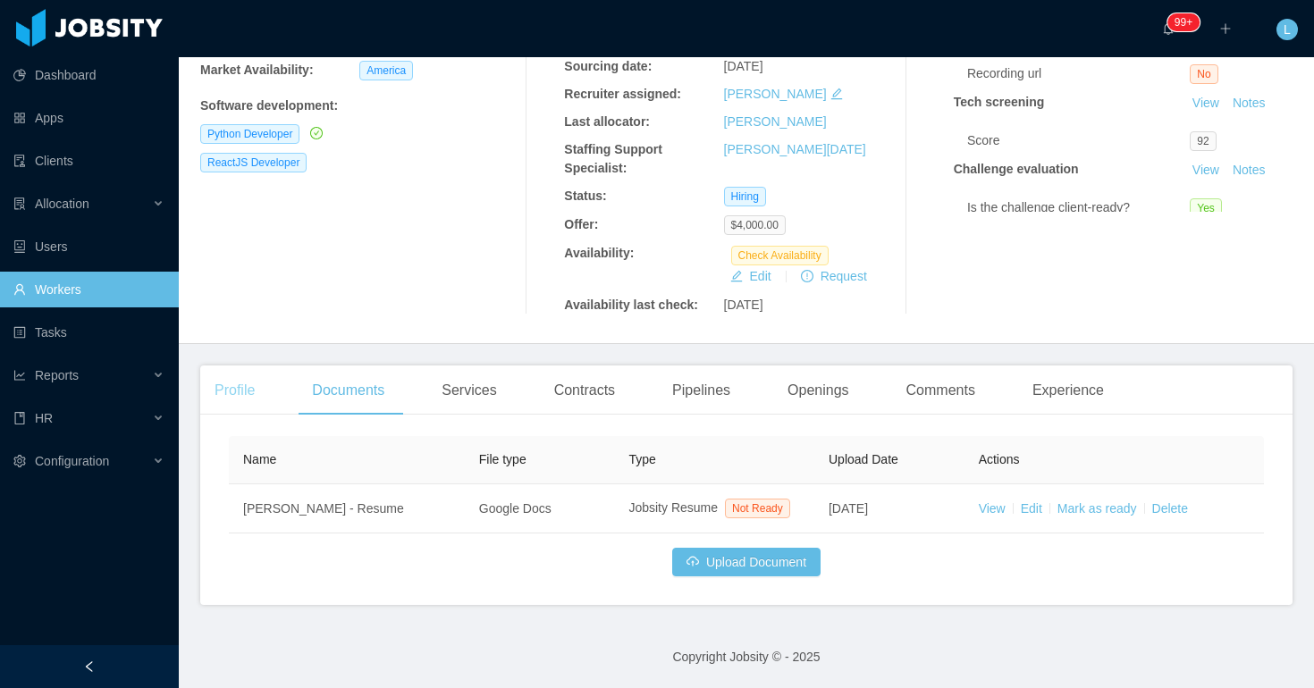
click at [256, 366] on div "Profile" at bounding box center [234, 391] width 69 height 50
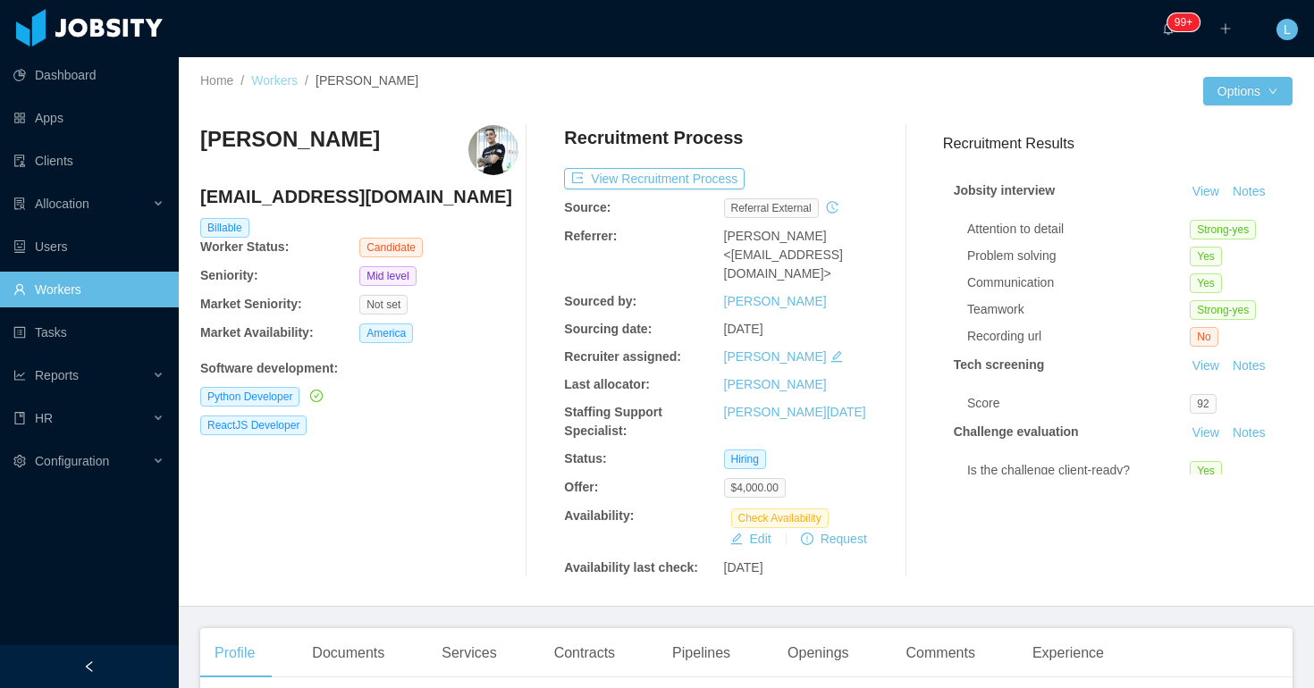
click at [287, 79] on link "Workers" at bounding box center [274, 80] width 46 height 14
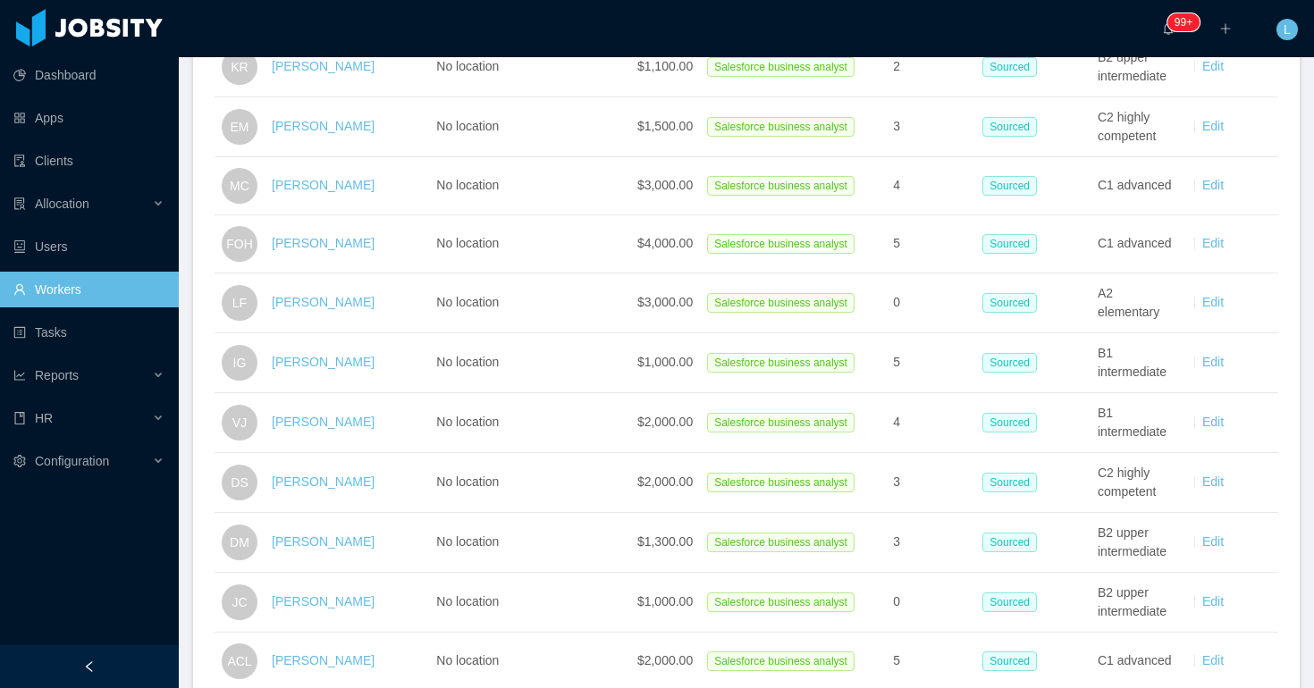
scroll to position [2892, 0]
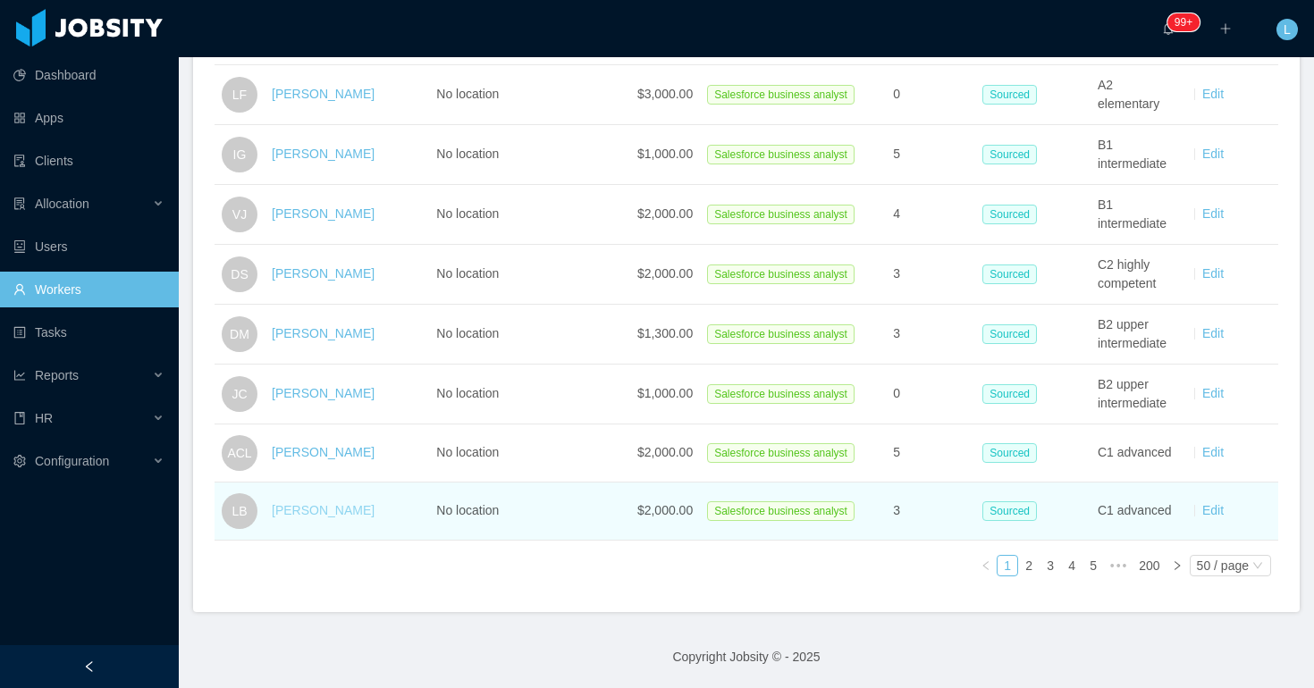
click at [309, 507] on link "[PERSON_NAME]" at bounding box center [323, 510] width 103 height 14
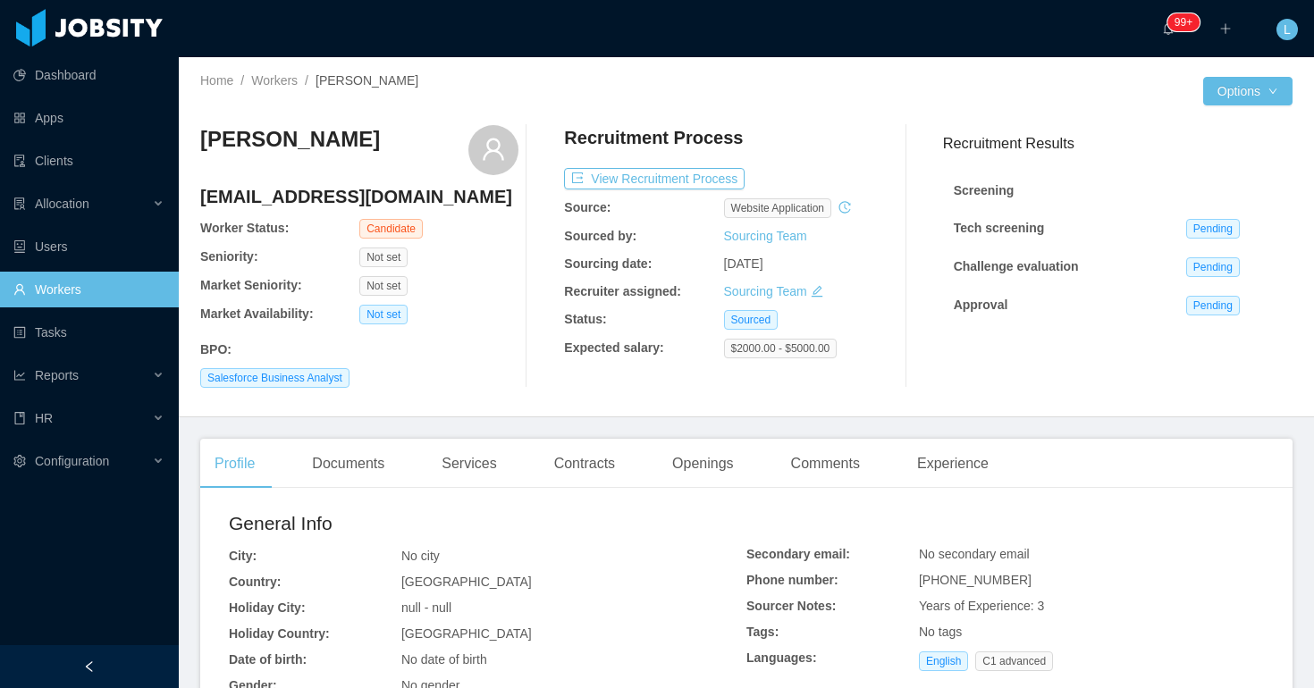
click at [284, 88] on div "Home / Workers / [PERSON_NAME] /" at bounding box center [473, 81] width 546 height 19
click at [284, 81] on link "Workers" at bounding box center [274, 80] width 46 height 14
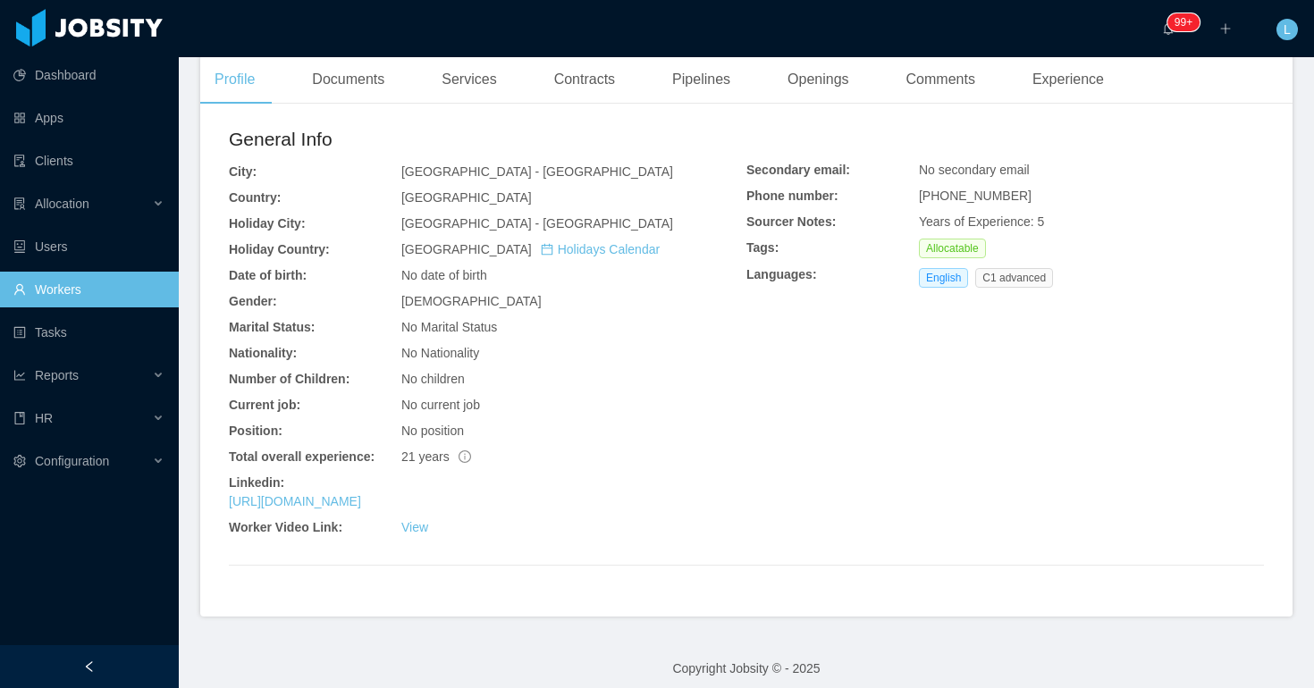
scroll to position [483, 0]
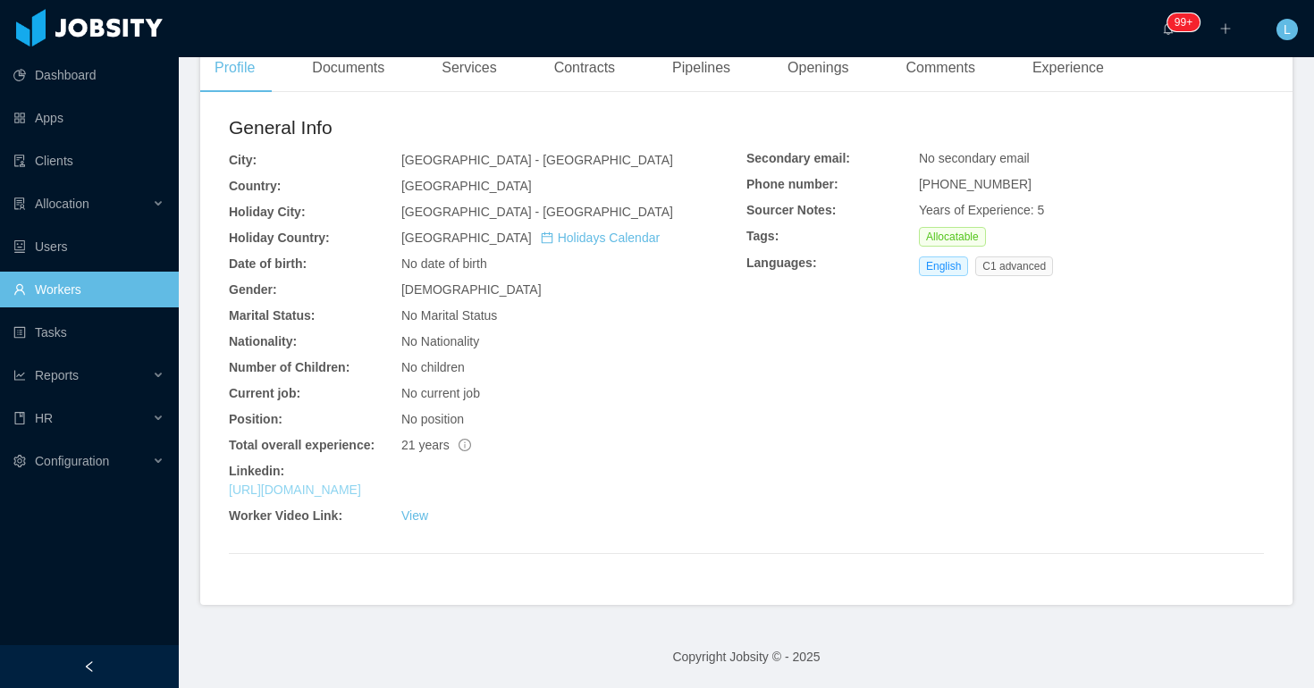
click at [361, 492] on link "https://www.linkedin.com/in/ireal2202" at bounding box center [295, 490] width 132 height 14
